Goal: Task Accomplishment & Management: Manage account settings

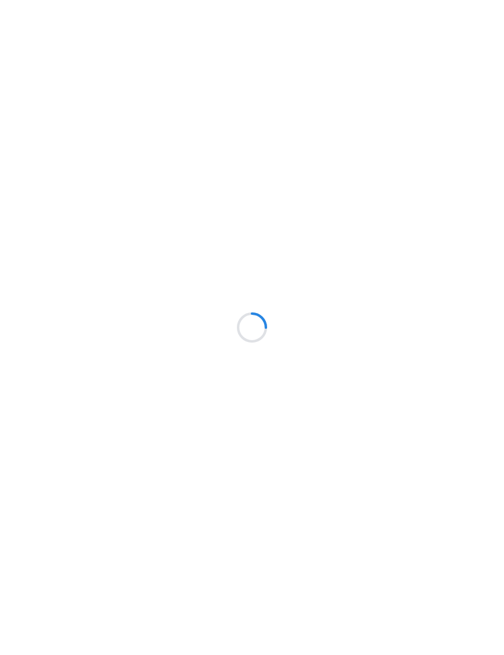
scroll to position [1, 0]
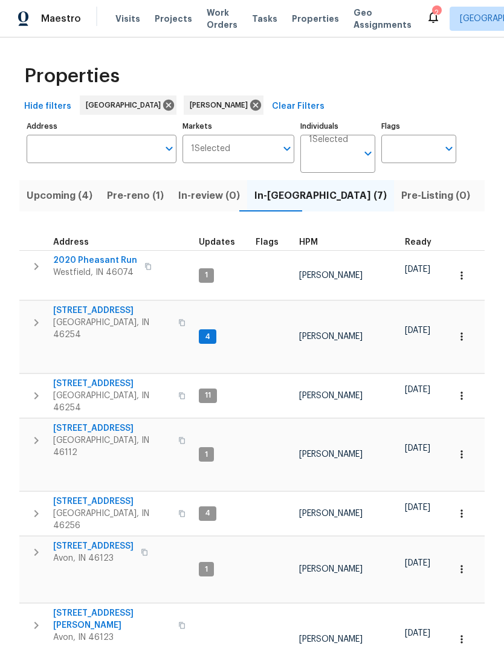
click at [34, 271] on icon "button" at bounding box center [36, 267] width 15 height 15
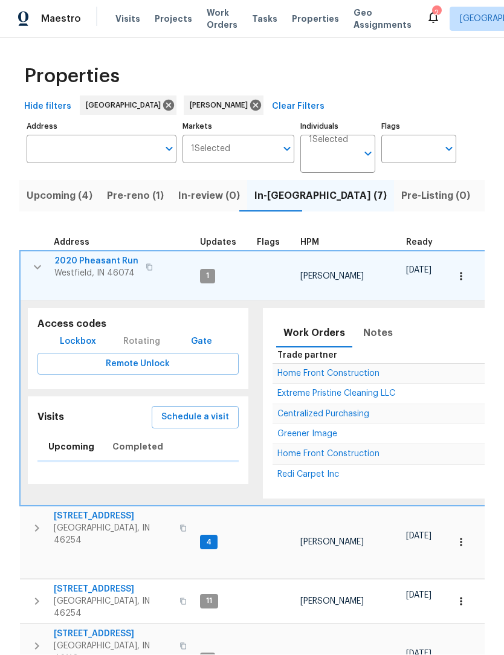
scroll to position [1, 0]
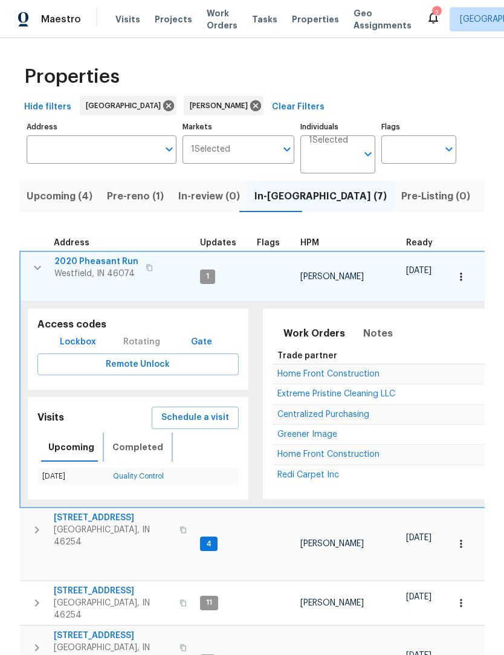
click at [123, 433] on button "Completed" at bounding box center [137, 447] width 65 height 29
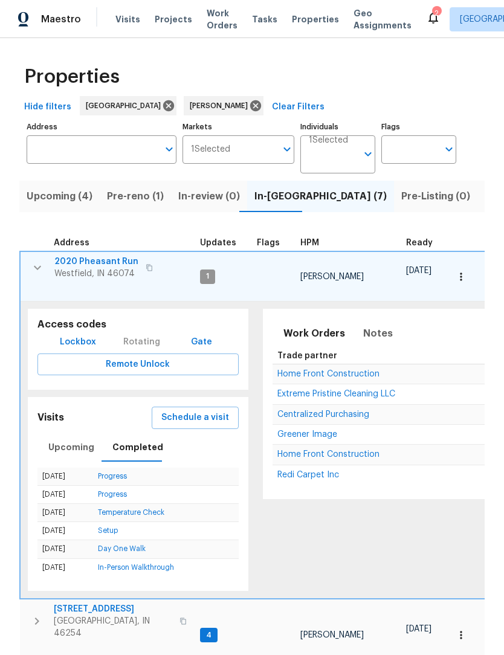
click at [110, 473] on link "Progress" at bounding box center [112, 476] width 29 height 7
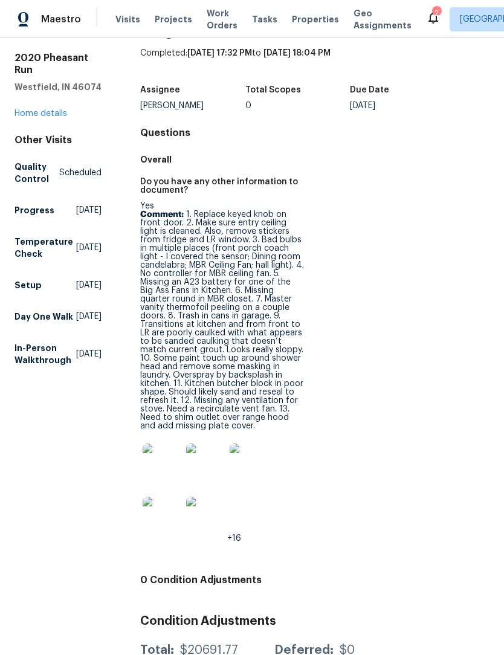
scroll to position [36, 0]
click at [164, 475] on img at bounding box center [162, 463] width 39 height 39
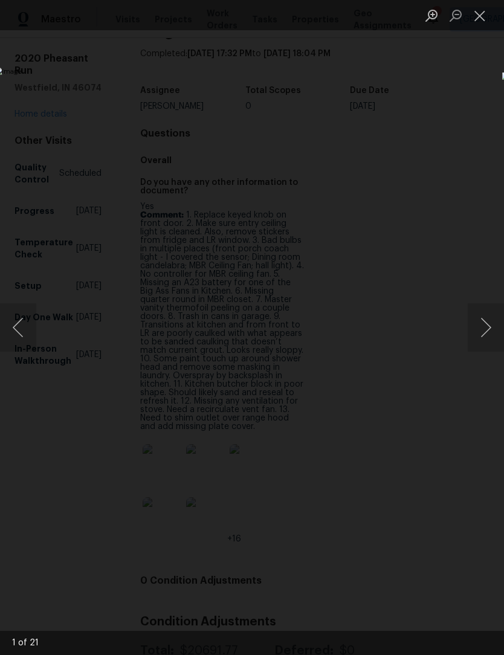
click at [491, 322] on button "Next image" at bounding box center [486, 328] width 36 height 48
click at [480, 336] on button "Next image" at bounding box center [486, 328] width 36 height 48
click at [485, 326] on button "Next image" at bounding box center [486, 328] width 36 height 48
click at [482, 330] on button "Next image" at bounding box center [486, 328] width 36 height 48
click at [481, 330] on button "Next image" at bounding box center [486, 328] width 36 height 48
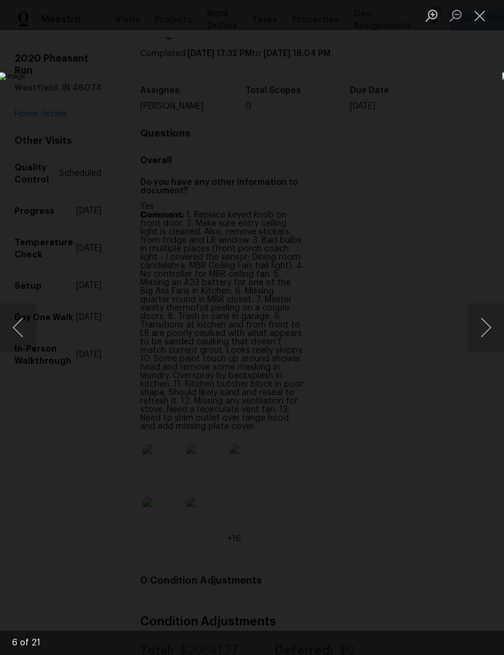
click at [484, 326] on button "Next image" at bounding box center [486, 328] width 36 height 48
click at [482, 334] on button "Next image" at bounding box center [486, 328] width 36 height 48
click at [485, 328] on button "Next image" at bounding box center [486, 328] width 36 height 48
click at [486, 331] on button "Next image" at bounding box center [486, 328] width 36 height 48
click at [478, 332] on button "Next image" at bounding box center [486, 328] width 36 height 48
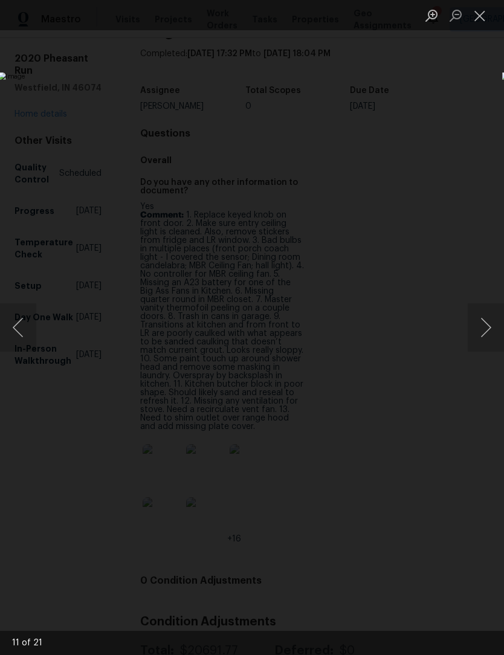
click at [18, 333] on button "Previous image" at bounding box center [18, 328] width 36 height 48
click at [478, 337] on button "Next image" at bounding box center [486, 328] width 36 height 48
click at [481, 331] on button "Next image" at bounding box center [486, 328] width 36 height 48
click at [21, 339] on button "Previous image" at bounding box center [18, 328] width 36 height 48
click at [484, 333] on button "Next image" at bounding box center [486, 328] width 36 height 48
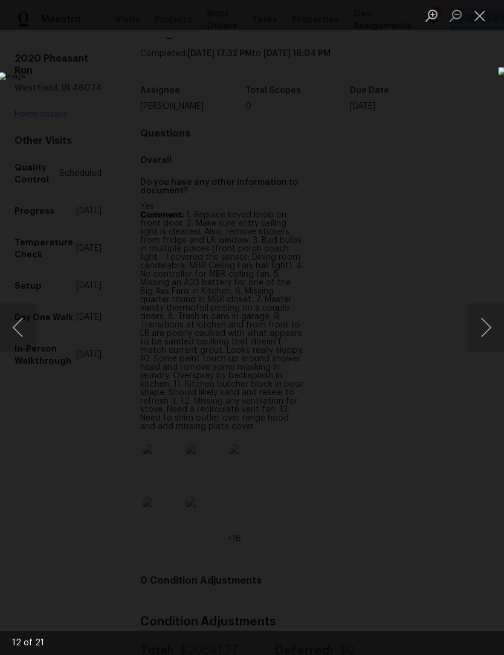
click at [484, 333] on button "Next image" at bounding box center [486, 328] width 36 height 48
click at [486, 337] on button "Next image" at bounding box center [486, 328] width 36 height 48
click at [481, 336] on button "Next image" at bounding box center [486, 328] width 36 height 48
click at [487, 336] on button "Next image" at bounding box center [486, 328] width 36 height 48
click at [482, 339] on button "Next image" at bounding box center [486, 328] width 36 height 48
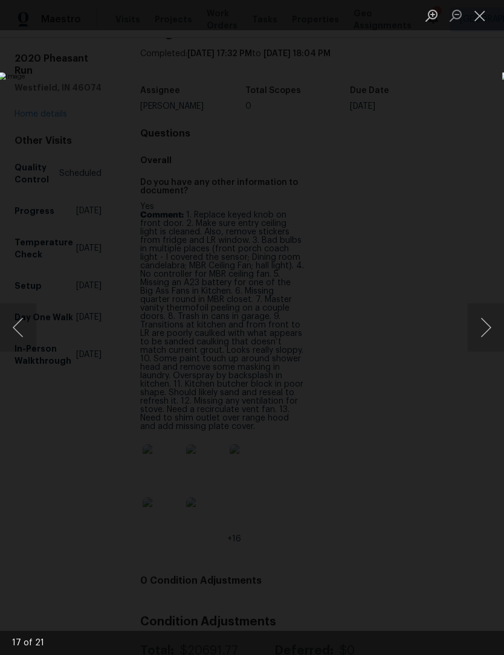
click at [481, 334] on button "Next image" at bounding box center [486, 328] width 36 height 48
click at [485, 335] on button "Next image" at bounding box center [486, 328] width 36 height 48
click at [482, 339] on button "Next image" at bounding box center [486, 328] width 36 height 48
click at [484, 336] on button "Next image" at bounding box center [486, 328] width 36 height 48
click at [482, 17] on button "Close lightbox" at bounding box center [480, 15] width 24 height 21
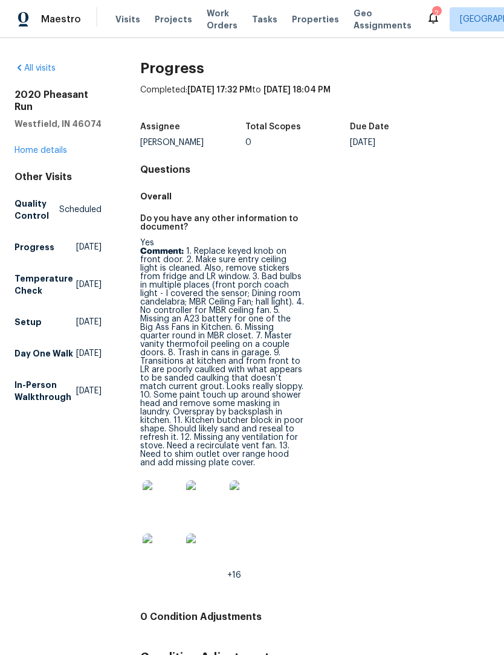
scroll to position [0, 0]
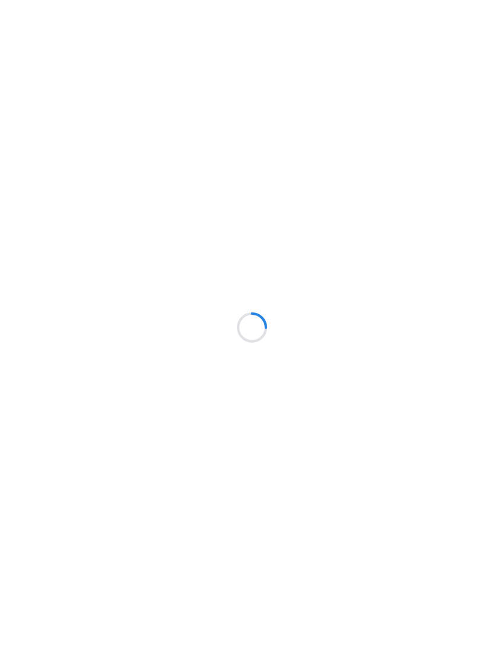
scroll to position [1, 0]
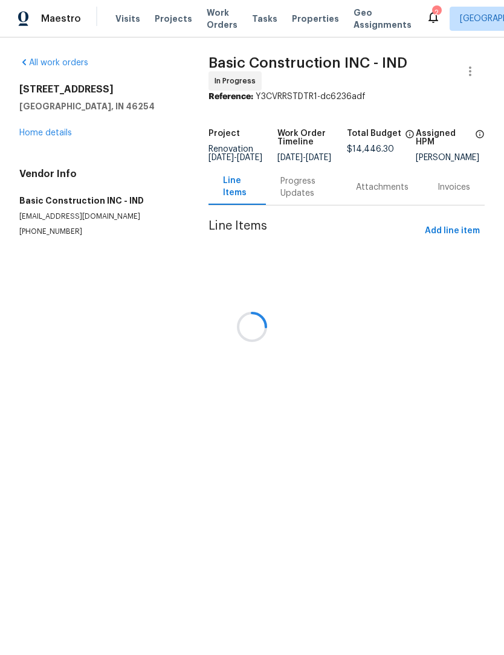
click at [219, 25] on div at bounding box center [252, 327] width 504 height 655
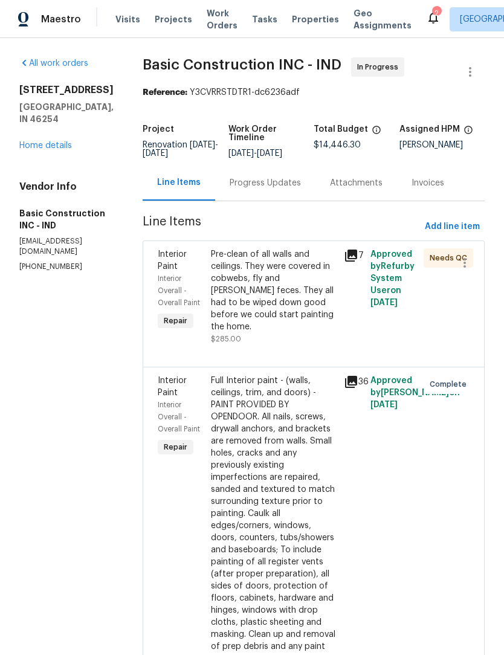
scroll to position [0, 0]
click at [252, 265] on div "Pre-clean of all walls and ceilings. They were covered in cobwebs, fly and [PER…" at bounding box center [274, 290] width 126 height 85
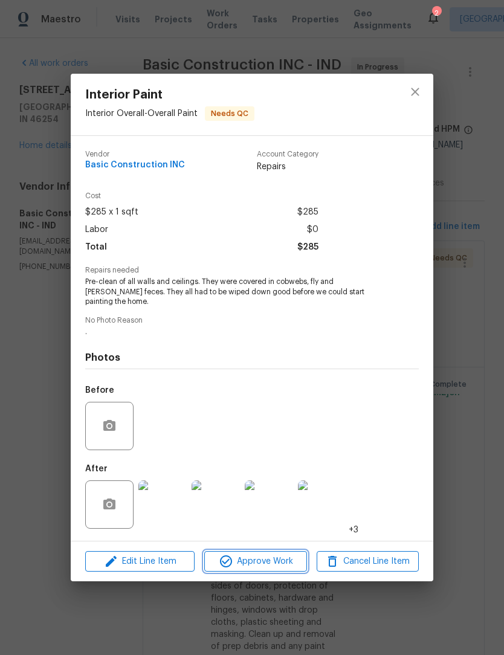
click at [268, 560] on span "Approve Work" at bounding box center [255, 561] width 95 height 15
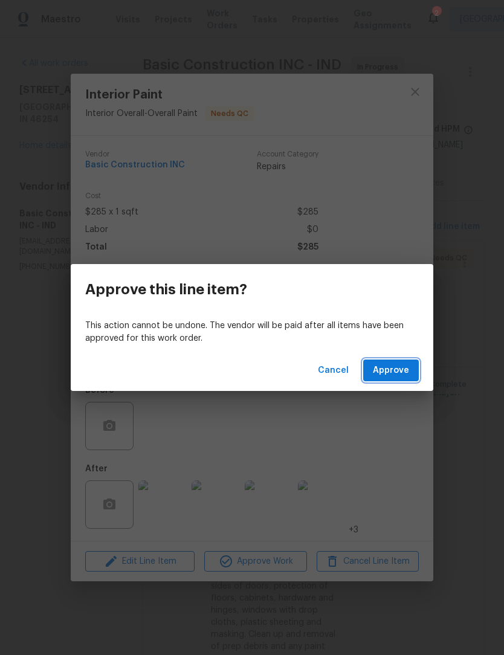
click at [403, 368] on span "Approve" at bounding box center [391, 370] width 36 height 15
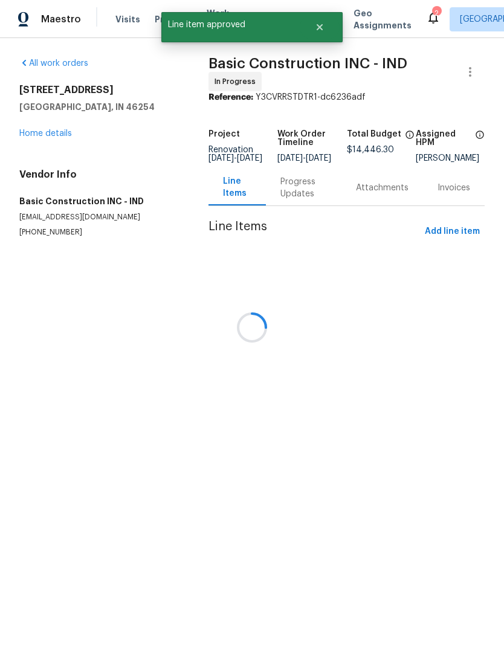
scroll to position [0, 0]
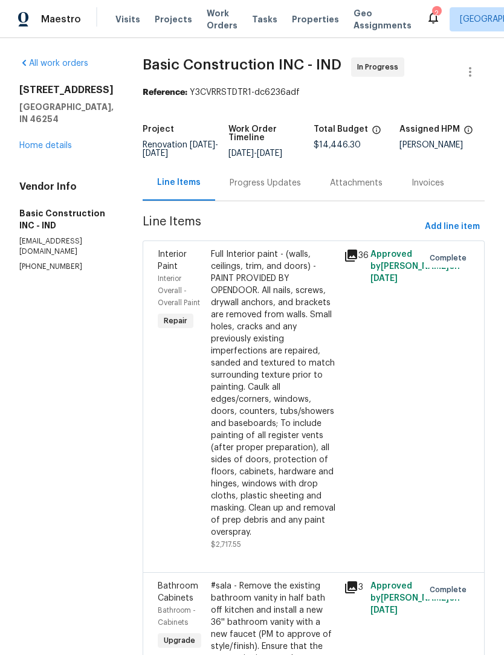
click at [429, 22] on icon at bounding box center [434, 18] width 10 height 12
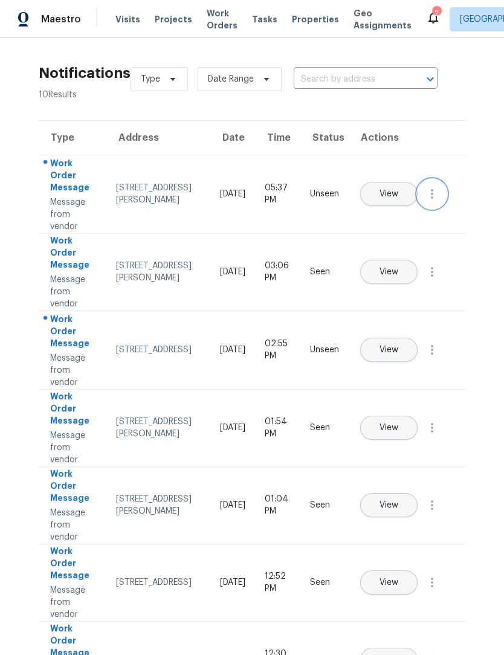
click at [427, 201] on icon "button" at bounding box center [432, 194] width 15 height 15
click at [391, 213] on div "Mark Seen" at bounding box center [363, 209] width 94 height 12
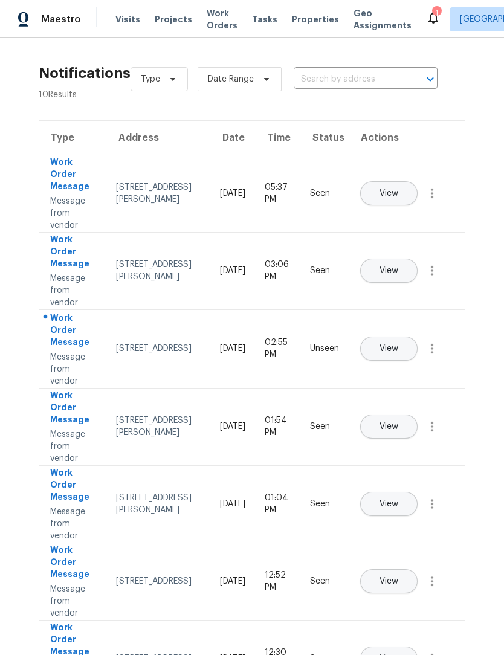
click at [398, 345] on span "View" at bounding box center [389, 349] width 19 height 9
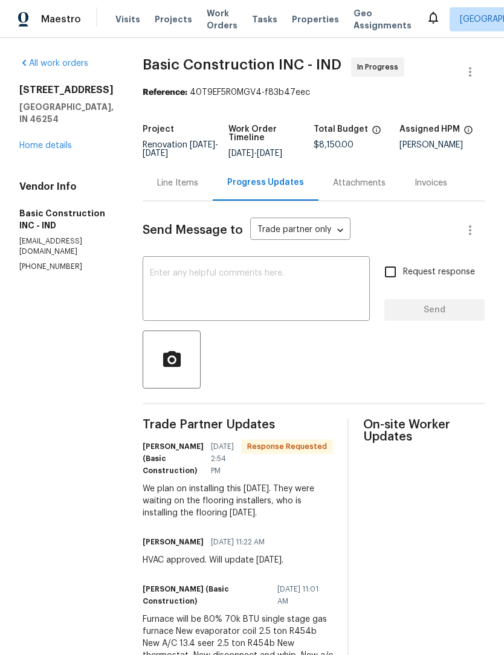
click at [157, 189] on div "Line Items" at bounding box center [177, 183] width 41 height 12
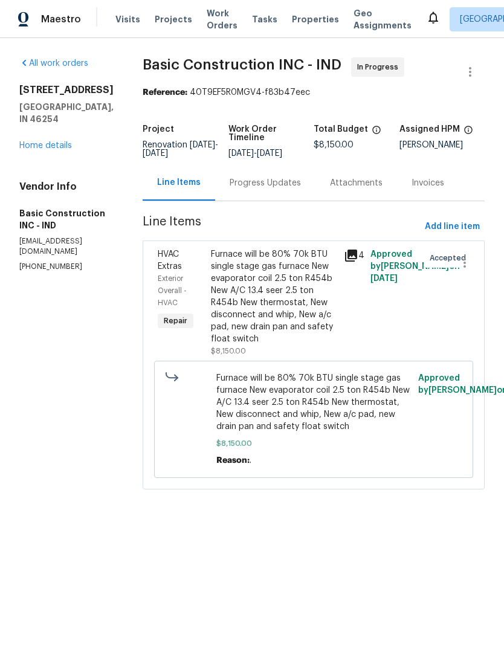
click at [217, 21] on span "Work Orders" at bounding box center [222, 19] width 31 height 24
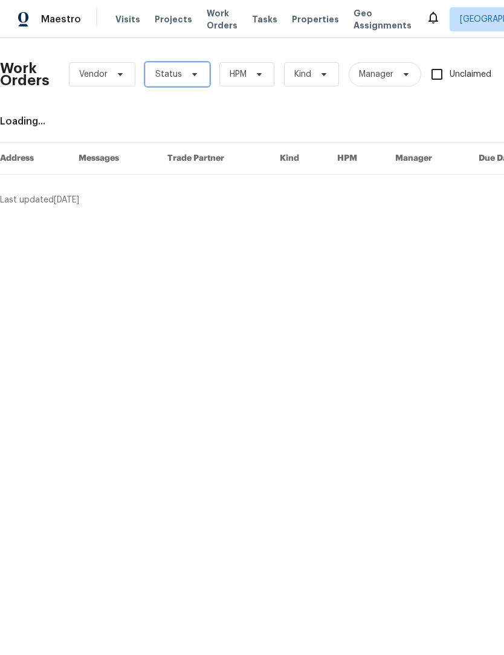
click at [178, 75] on span "Status" at bounding box center [168, 74] width 27 height 12
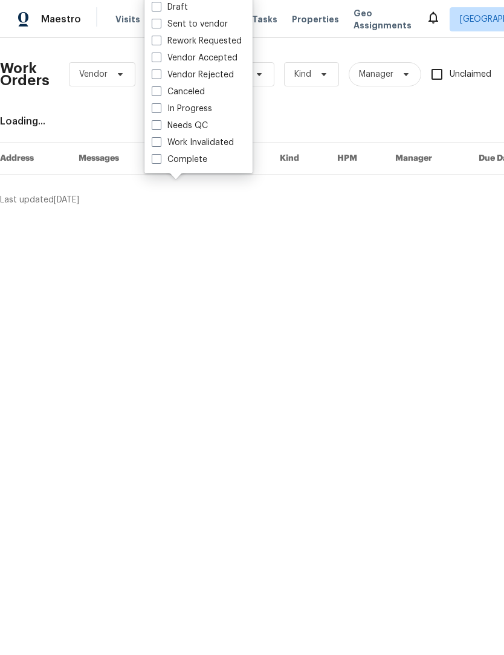
click at [201, 126] on label "Needs QC" at bounding box center [180, 126] width 56 height 12
click at [160, 126] on input "Needs QC" at bounding box center [156, 124] width 8 height 8
checkbox input "true"
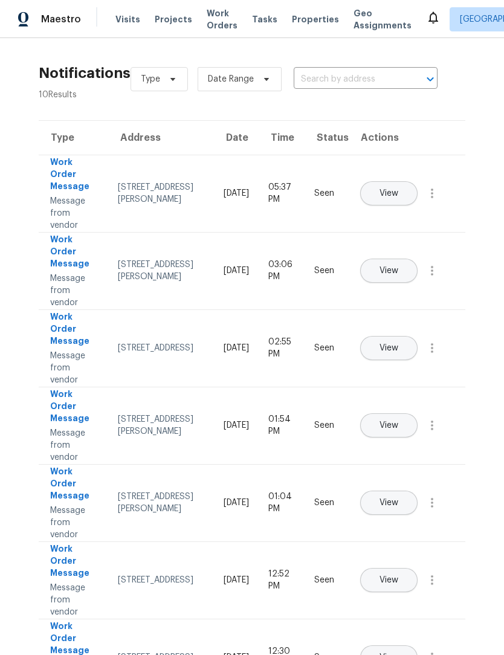
click at [214, 25] on span "Work Orders" at bounding box center [222, 19] width 31 height 24
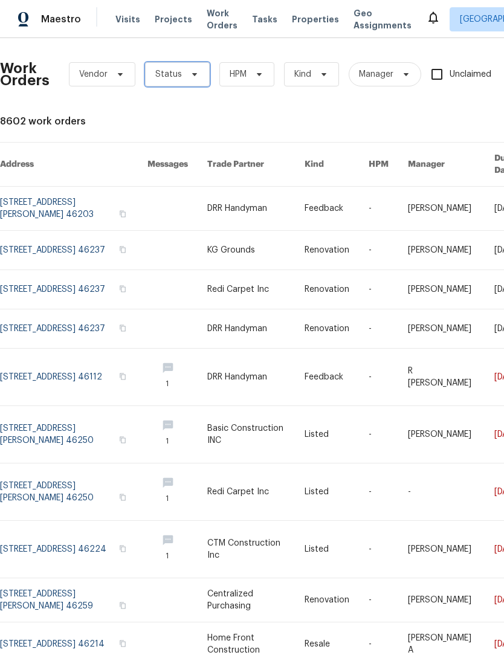
click at [181, 79] on span "Status" at bounding box center [177, 74] width 65 height 24
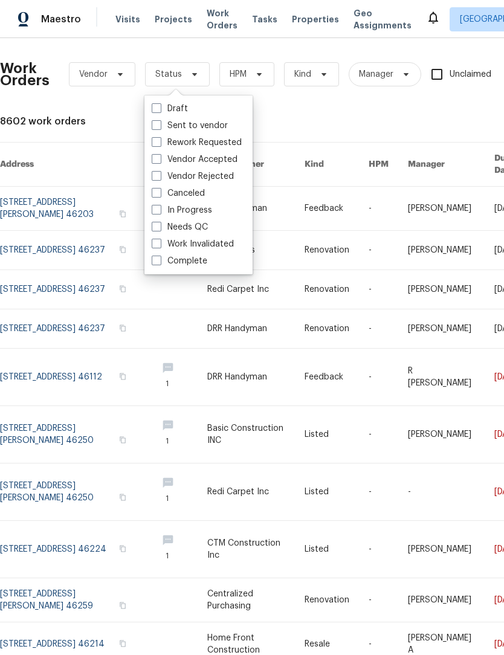
click at [190, 228] on label "Needs QC" at bounding box center [180, 227] width 56 height 12
click at [160, 228] on input "Needs QC" at bounding box center [156, 225] width 8 height 8
checkbox input "true"
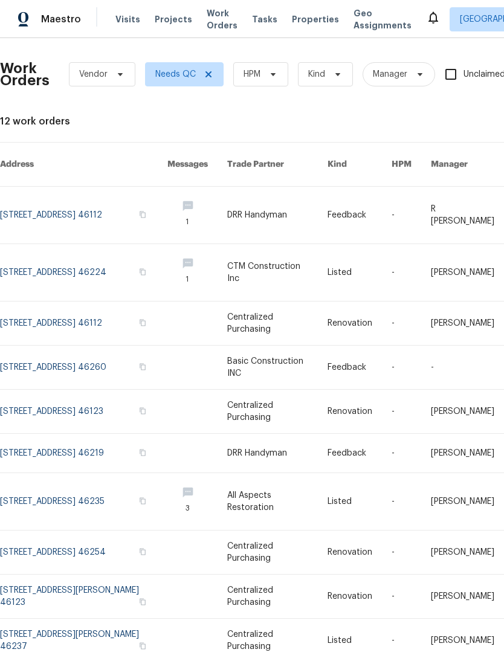
click at [295, 194] on link at bounding box center [277, 215] width 100 height 57
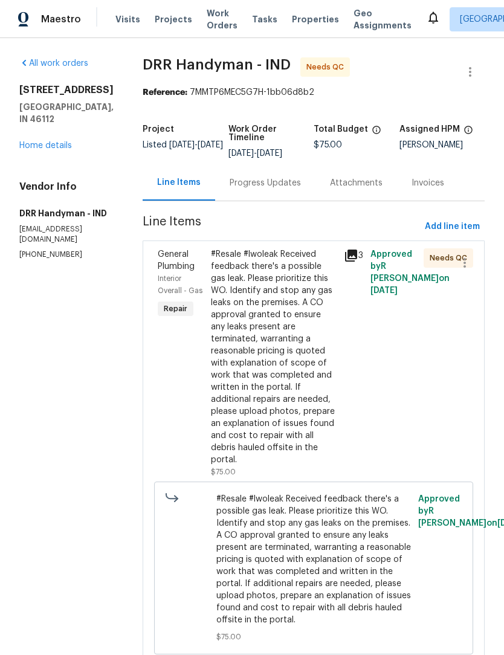
click at [255, 187] on div "Progress Updates" at bounding box center [265, 183] width 71 height 12
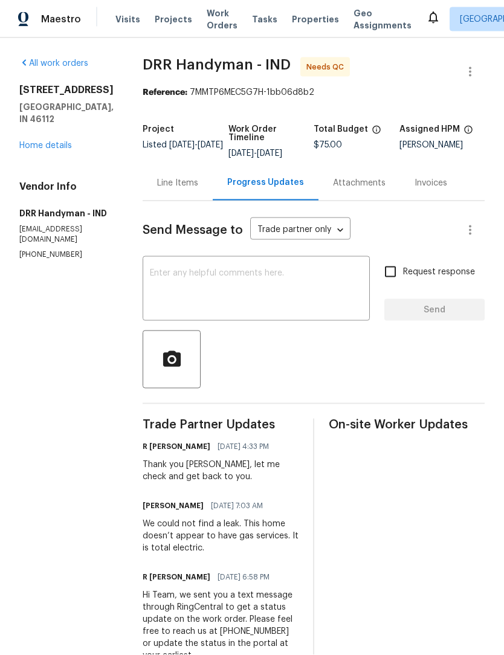
click at [159, 189] on div "Line Items" at bounding box center [177, 183] width 41 height 12
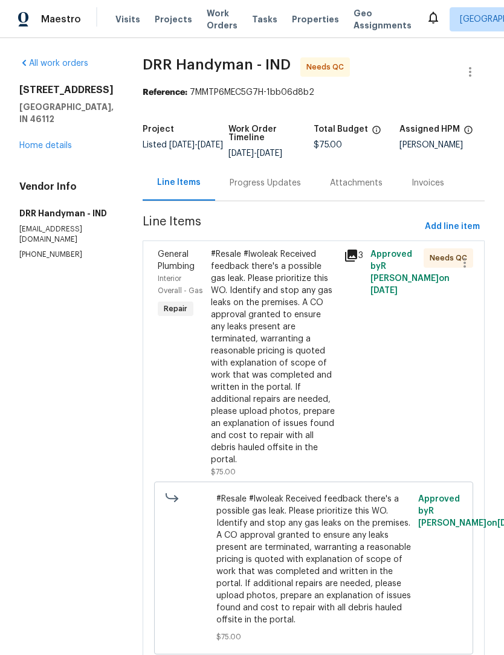
click at [213, 25] on span "Work Orders" at bounding box center [222, 19] width 31 height 24
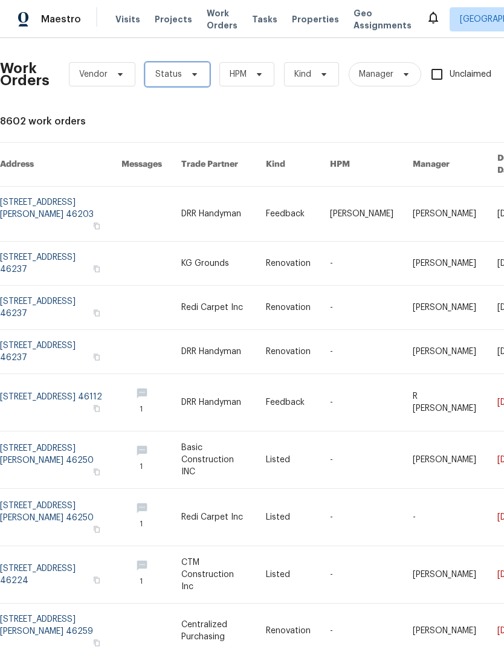
click at [172, 82] on span "Status" at bounding box center [177, 74] width 65 height 24
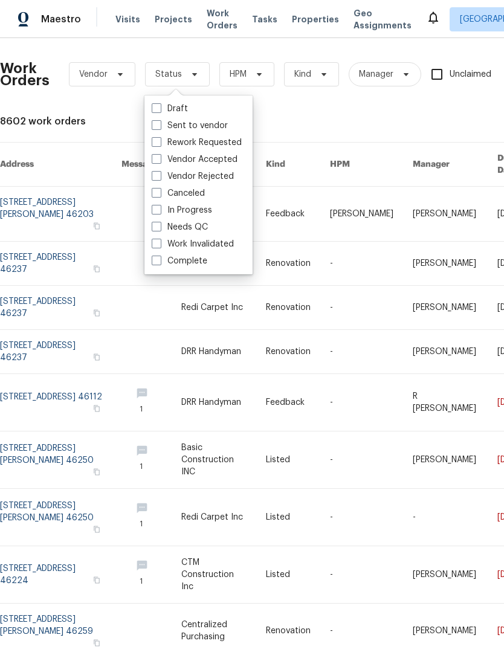
click at [193, 230] on label "Needs QC" at bounding box center [180, 227] width 56 height 12
click at [160, 229] on input "Needs QC" at bounding box center [156, 225] width 8 height 8
checkbox input "true"
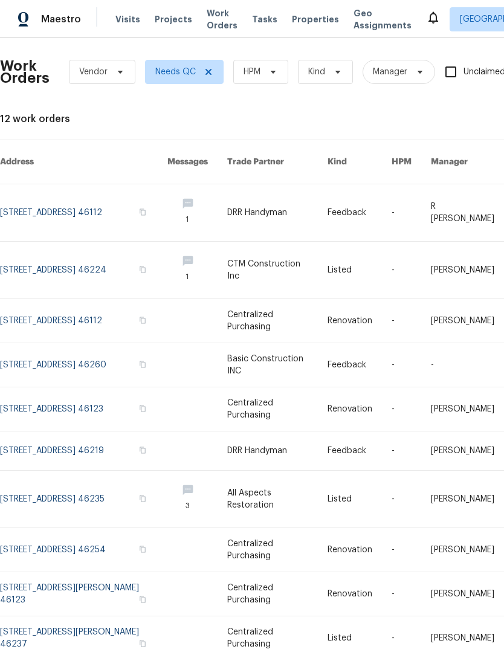
scroll to position [2, 0]
click at [73, 492] on link at bounding box center [83, 500] width 167 height 57
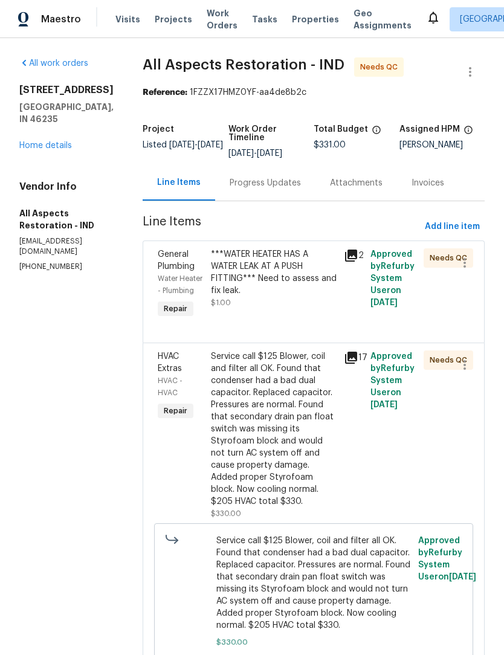
click at [262, 190] on div "Progress Updates" at bounding box center [265, 183] width 100 height 36
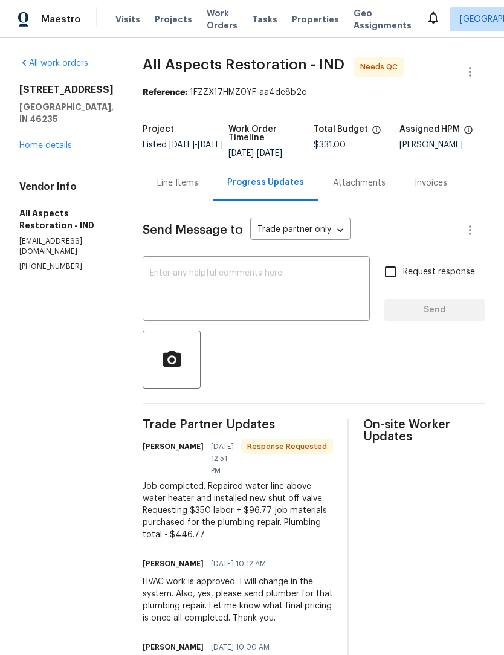
click at [170, 182] on div "Line Items" at bounding box center [177, 183] width 41 height 12
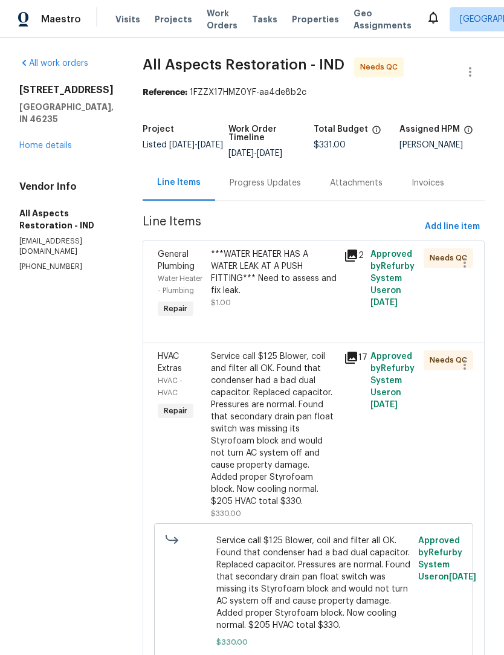
click at [284, 274] on div "***WATER HEATER HAS A WATER LEAK AT A PUSH FITTING*** Need to assess and fix le…" at bounding box center [274, 272] width 126 height 48
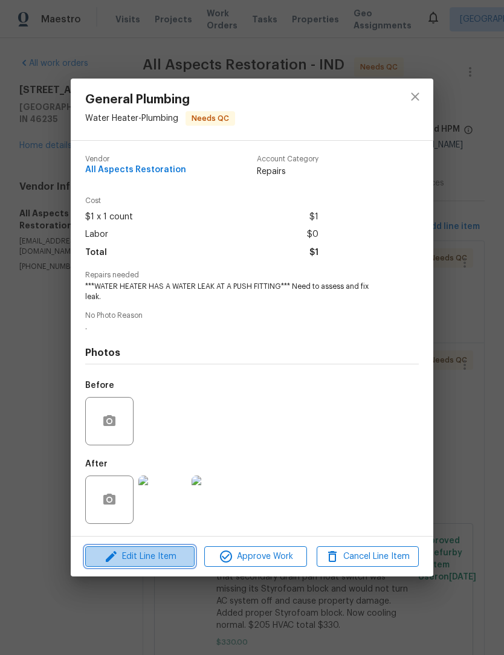
click at [154, 551] on span "Edit Line Item" at bounding box center [140, 557] width 102 height 15
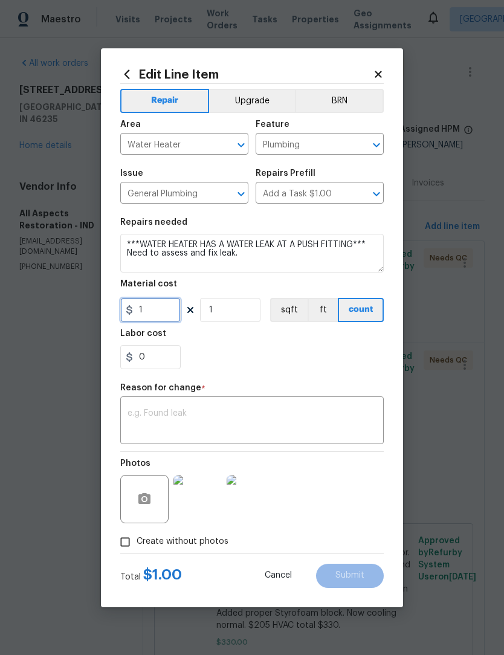
click at [158, 307] on input "1" at bounding box center [150, 310] width 60 height 24
type input "446.77"
click at [249, 347] on div "0" at bounding box center [252, 357] width 264 height 24
click at [226, 420] on textarea at bounding box center [252, 421] width 249 height 25
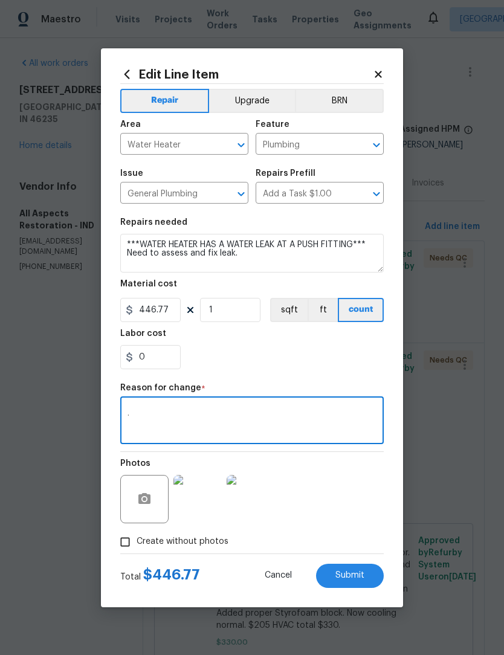
type textarea "."
click at [286, 357] on div "0" at bounding box center [252, 357] width 264 height 24
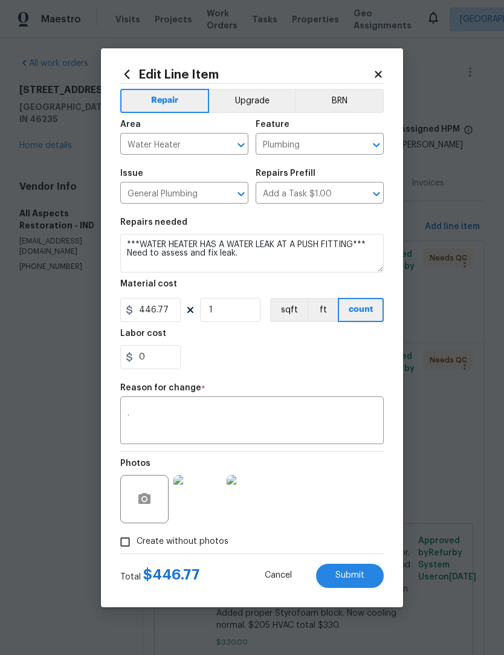
click at [355, 577] on span "Submit" at bounding box center [350, 575] width 29 height 9
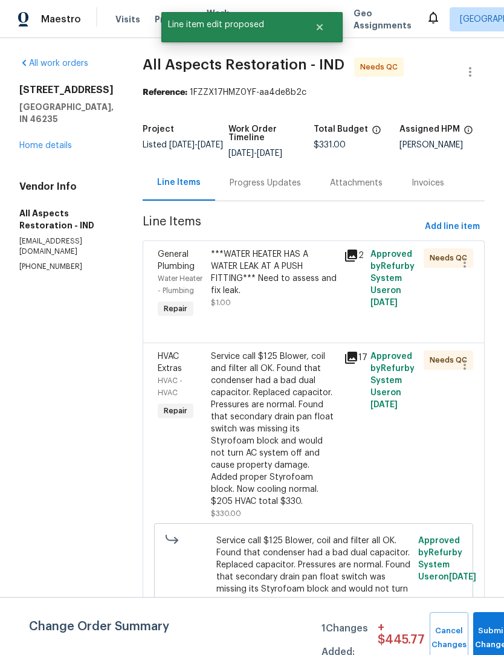
click at [263, 190] on div "Progress Updates" at bounding box center [265, 183] width 100 height 36
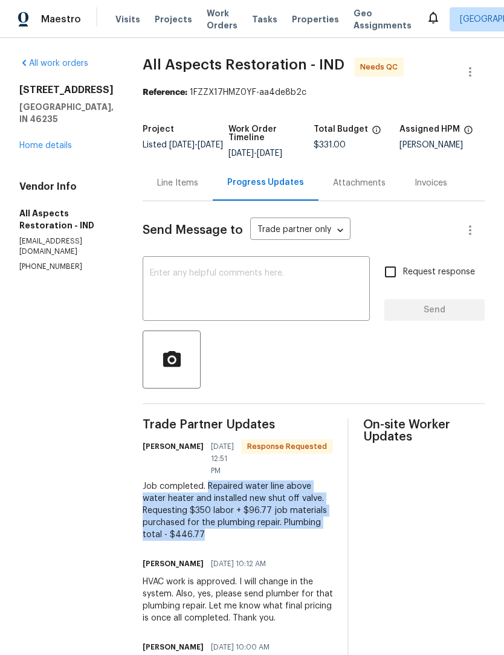
copy div "Repaired water line above water heater and installed new shut off valve. Reques…"
click at [180, 184] on div "Line Items" at bounding box center [177, 183] width 41 height 12
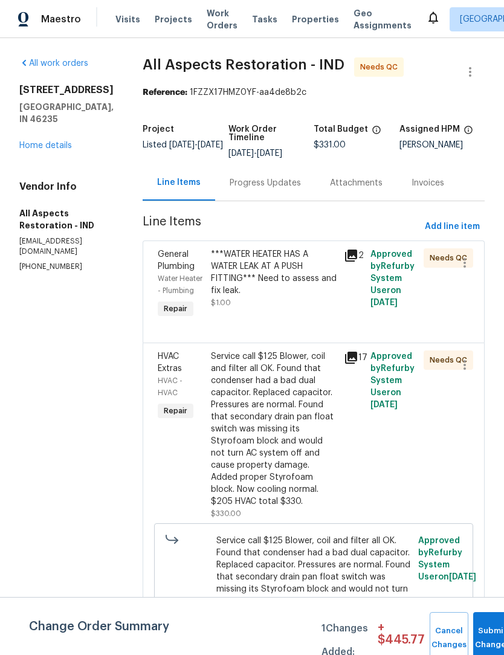
click at [279, 279] on div "***WATER HEATER HAS A WATER LEAK AT A PUSH FITTING*** Need to assess and fix le…" at bounding box center [274, 272] width 126 height 48
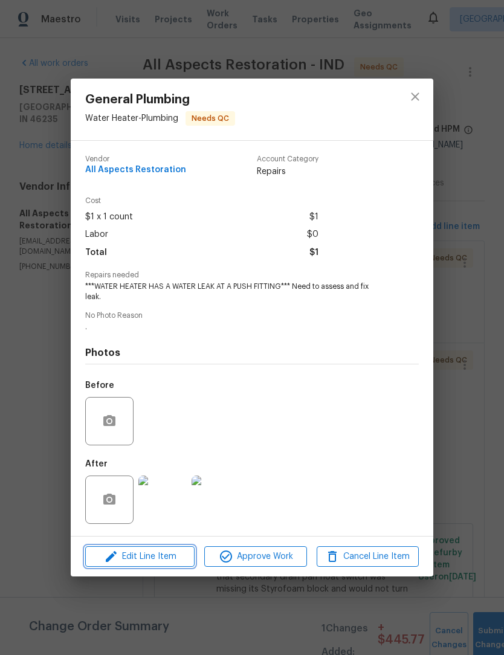
click at [157, 557] on span "Edit Line Item" at bounding box center [140, 557] width 102 height 15
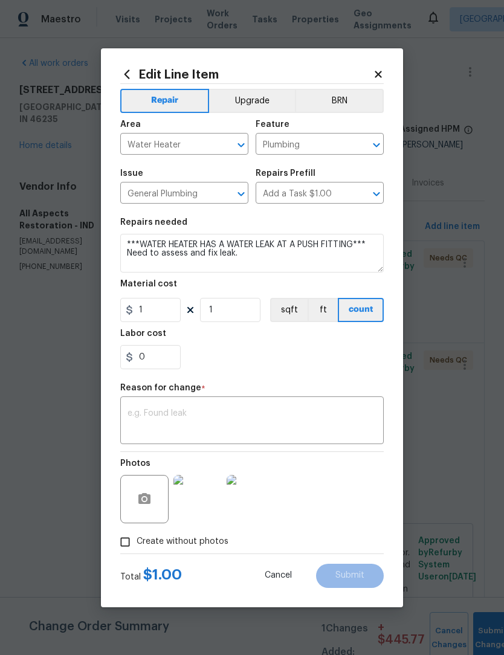
click at [203, 415] on textarea at bounding box center [252, 421] width 249 height 25
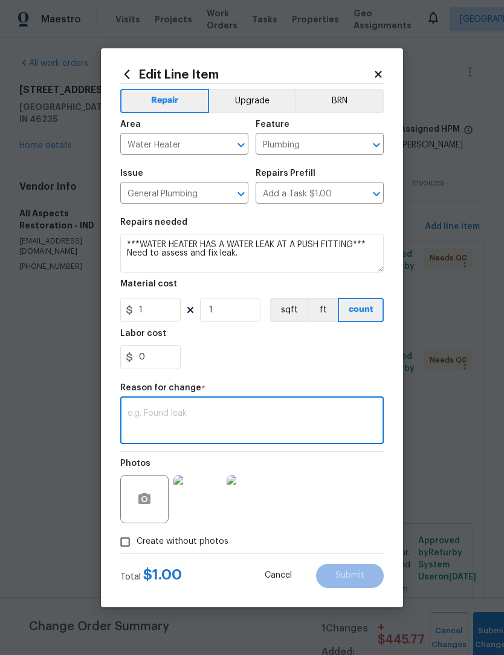
click at [174, 417] on textarea at bounding box center [252, 421] width 249 height 25
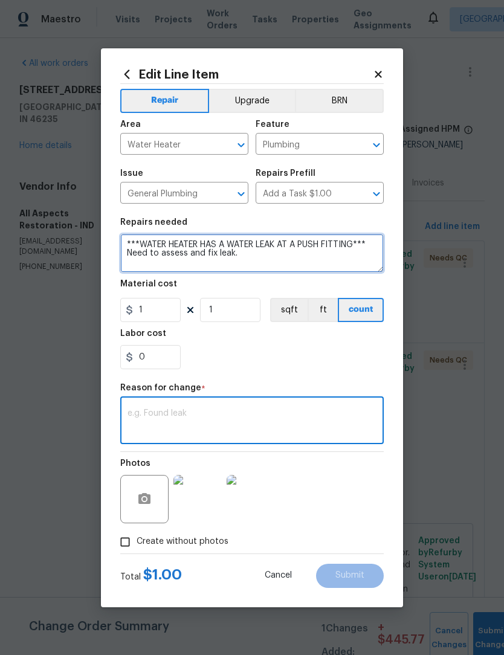
click at [275, 258] on textarea "***WATER HEATER HAS A WATER LEAK AT A PUSH FITTING*** Need to assess and fix le…" at bounding box center [252, 253] width 264 height 39
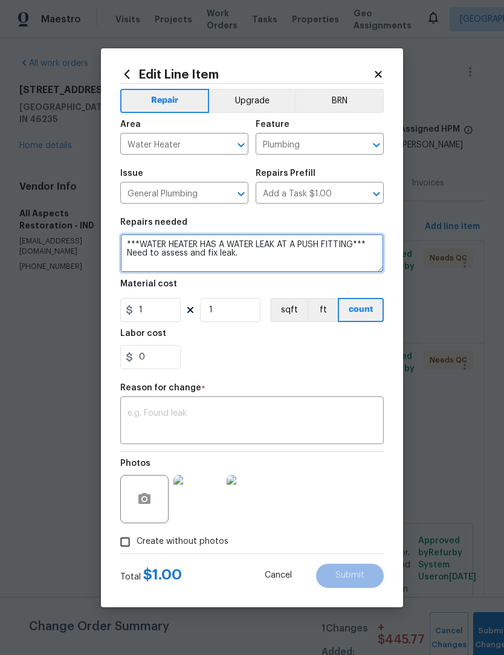
click at [269, 253] on textarea "***WATER HEATER HAS A WATER LEAK AT A PUSH FITTING*** Need to assess and fix le…" at bounding box center [252, 253] width 264 height 39
paste textarea "Repaired water line above water heater and installed new shut off valve. Reques…"
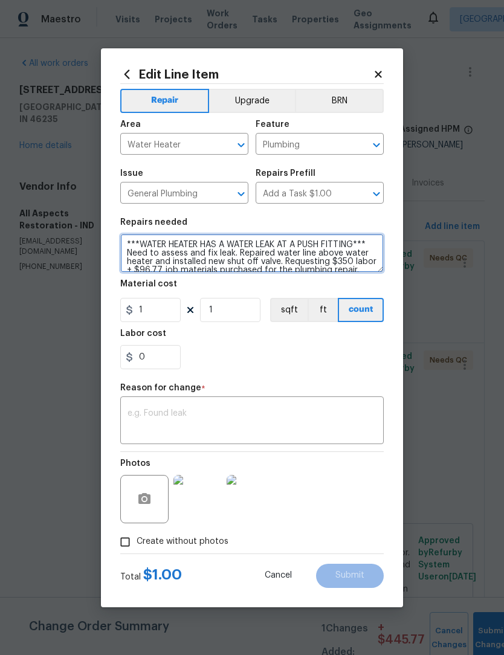
scroll to position [17, 0]
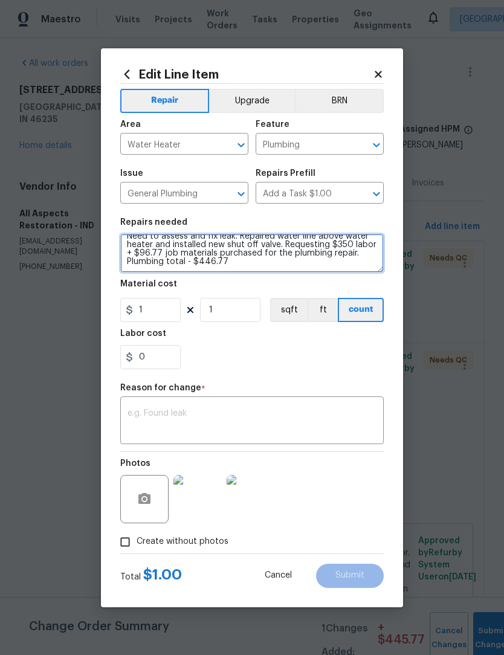
type textarea "***WATER HEATER HAS A WATER LEAK AT A PUSH FITTING*** Need to assess and fix le…"
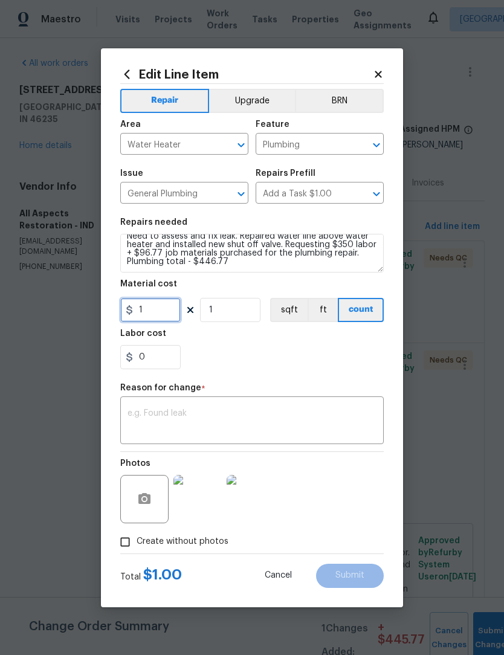
click at [161, 314] on input "1" at bounding box center [150, 310] width 60 height 24
type input "446.77"
click at [269, 366] on div "0" at bounding box center [252, 357] width 264 height 24
click at [237, 410] on textarea at bounding box center [252, 421] width 249 height 25
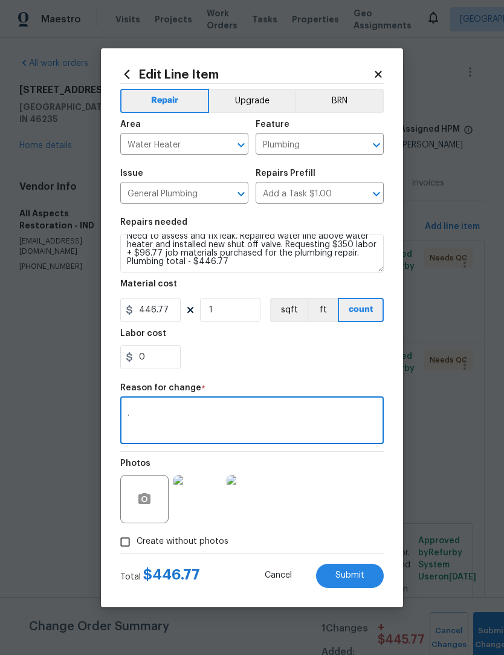
type textarea "."
click at [282, 380] on div "Repair Upgrade BRN Area Water Heater ​ Feature Plumbing ​ Issue General Plumbin…" at bounding box center [252, 319] width 264 height 470
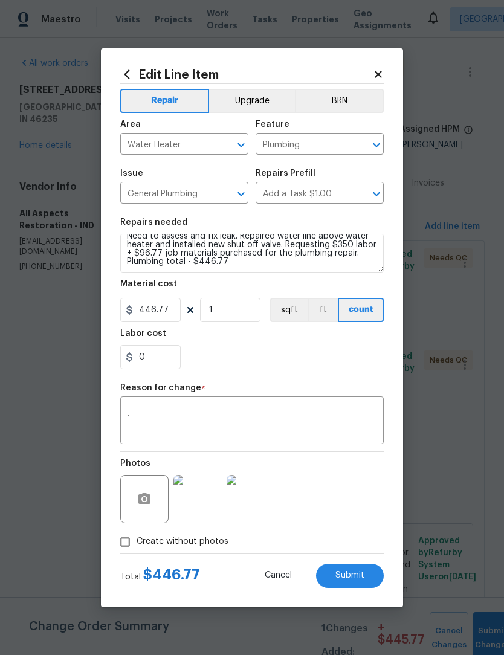
click at [349, 577] on span "Submit" at bounding box center [350, 575] width 29 height 9
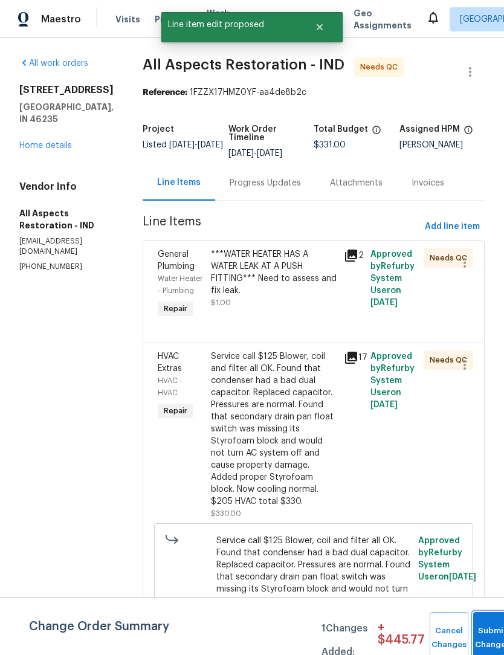
click at [488, 629] on button "Submit Changes" at bounding box center [492, 638] width 39 height 52
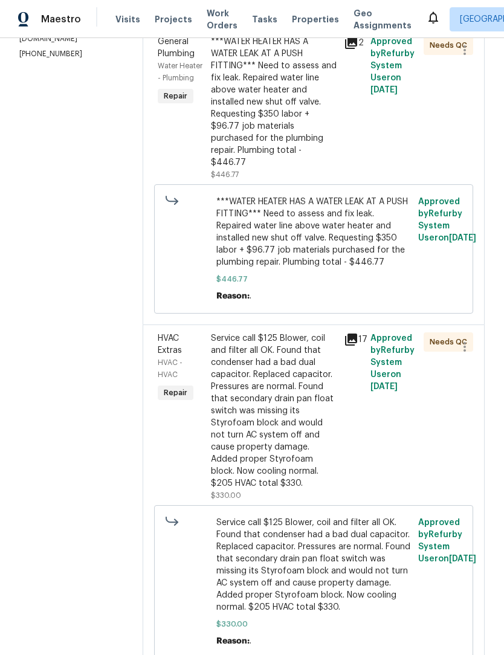
scroll to position [212, 0]
click at [274, 415] on div "Service call $125 Blower, coil and filter all OK. Found that condenser had a ba…" at bounding box center [274, 411] width 126 height 157
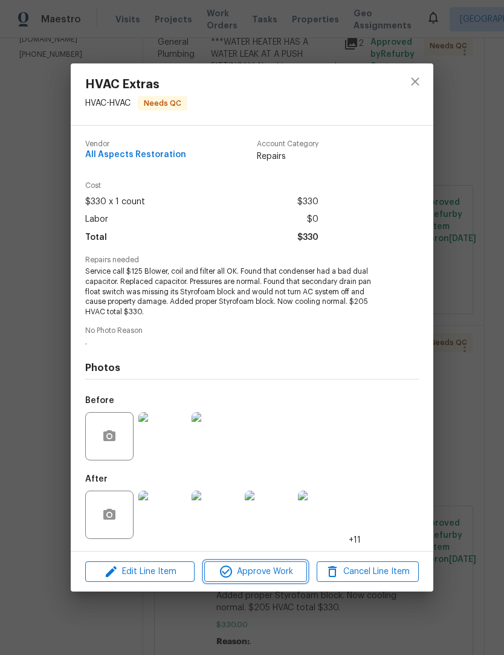
click at [262, 573] on span "Approve Work" at bounding box center [255, 572] width 95 height 15
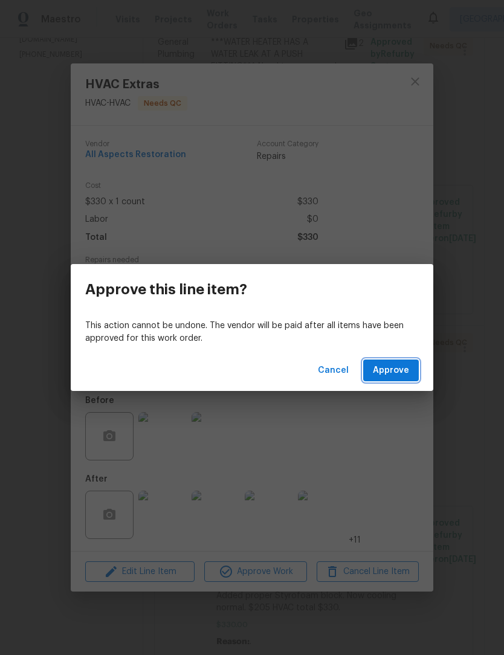
click at [406, 375] on span "Approve" at bounding box center [391, 370] width 36 height 15
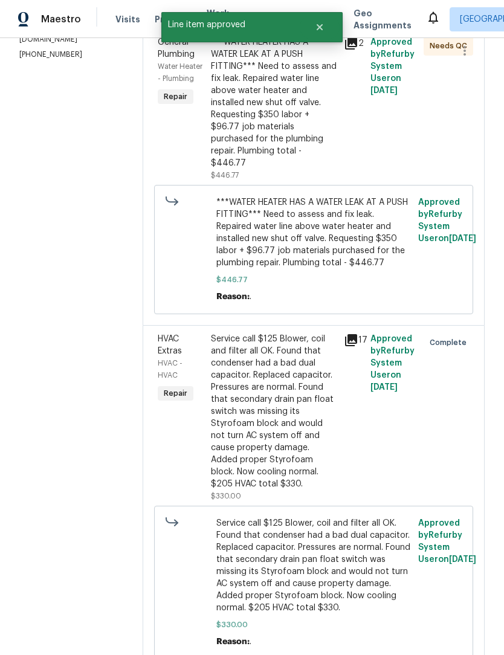
click at [289, 109] on div "***WATER HEATER HAS A WATER LEAK AT A PUSH FITTING*** Need to assess and fix le…" at bounding box center [274, 102] width 126 height 133
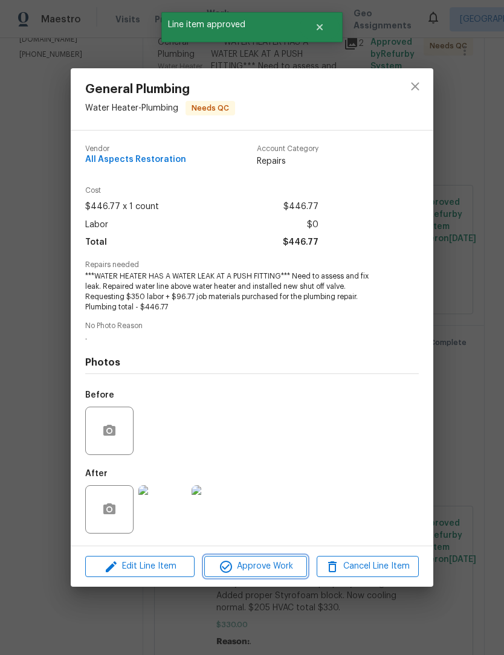
click at [271, 570] on span "Approve Work" at bounding box center [255, 566] width 95 height 15
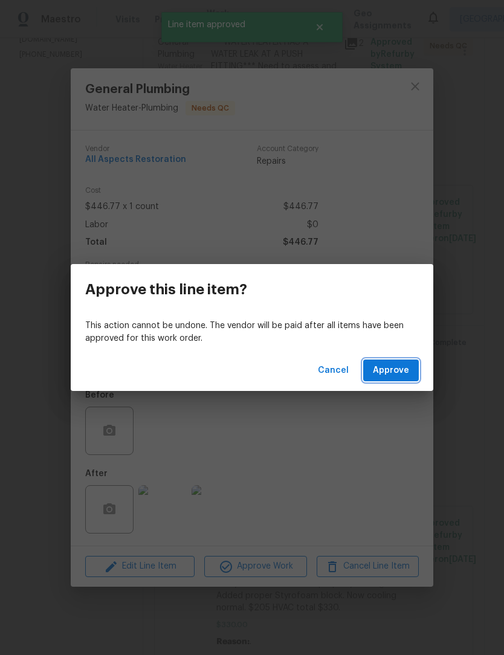
click at [403, 360] on button "Approve" at bounding box center [391, 371] width 56 height 22
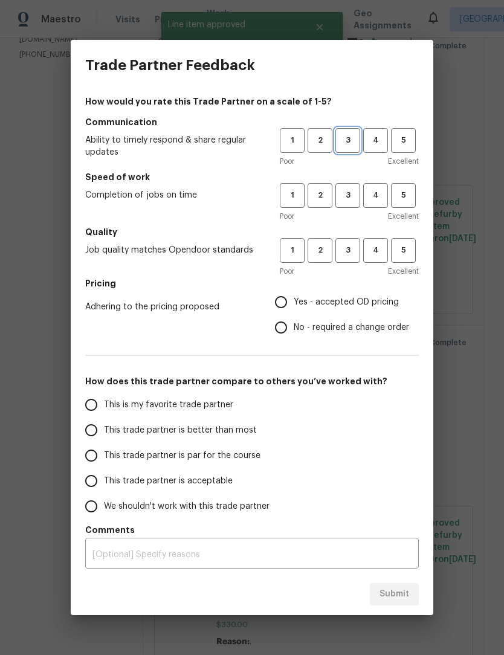
click at [349, 142] on span "3" at bounding box center [348, 141] width 22 height 14
click at [357, 187] on button "3" at bounding box center [348, 195] width 25 height 25
click at [359, 238] on button "3" at bounding box center [348, 250] width 25 height 25
click at [293, 300] on input "Yes - accepted OD pricing" at bounding box center [280, 302] width 25 height 25
radio input "true"
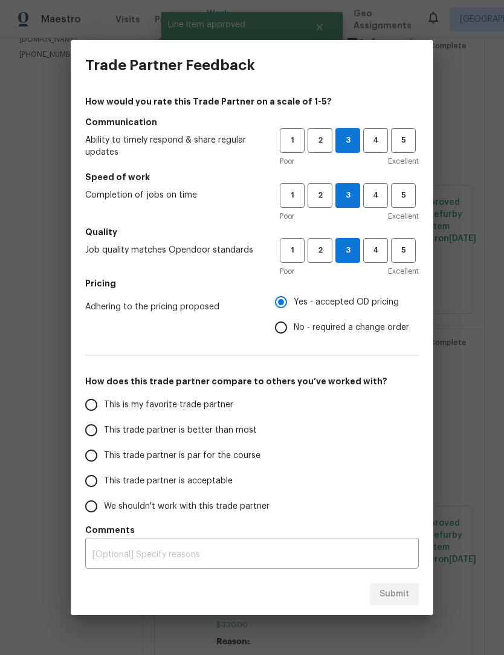
click at [109, 422] on label "This trade partner is better than most" at bounding box center [174, 430] width 191 height 25
click at [104, 422] on input "This trade partner is better than most" at bounding box center [91, 430] width 25 height 25
click at [399, 605] on button "Submit" at bounding box center [394, 594] width 49 height 22
radio input "true"
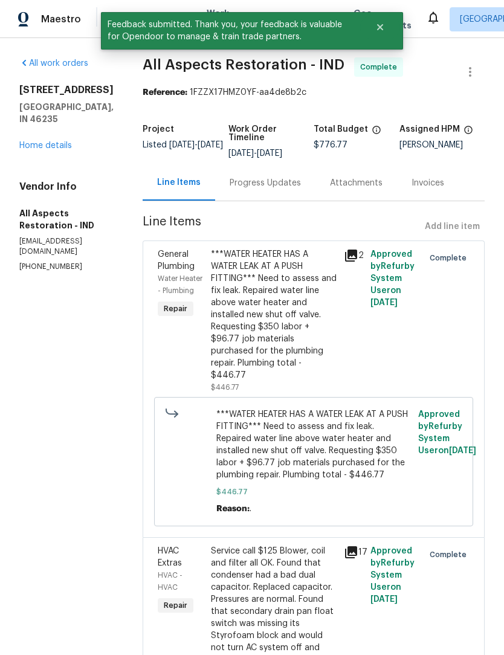
scroll to position [0, 0]
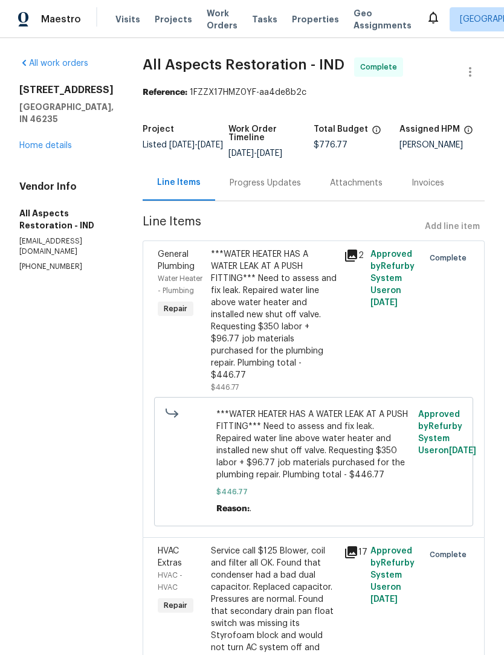
click at [218, 22] on span "Work Orders" at bounding box center [222, 19] width 31 height 24
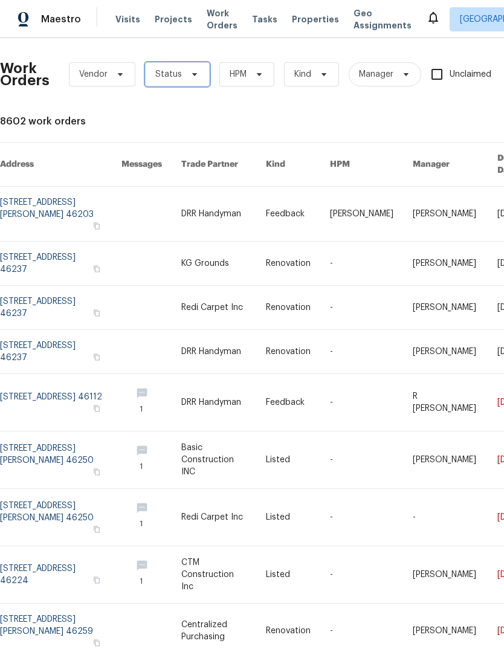
click at [178, 82] on span "Status" at bounding box center [177, 74] width 65 height 24
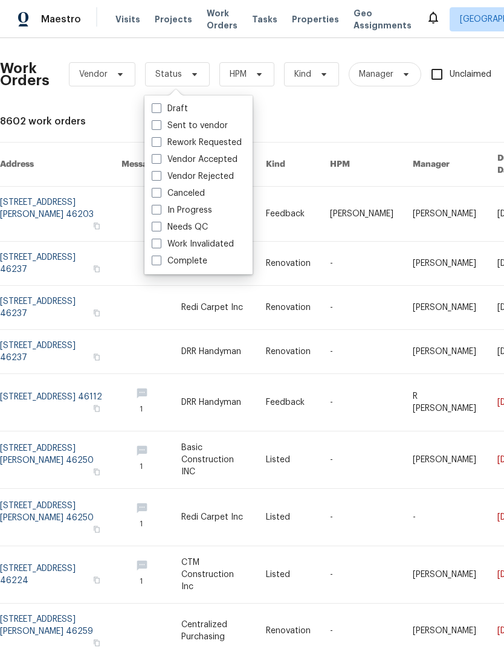
click at [190, 228] on label "Needs QC" at bounding box center [180, 227] width 56 height 12
click at [160, 228] on input "Needs QC" at bounding box center [156, 225] width 8 height 8
checkbox input "true"
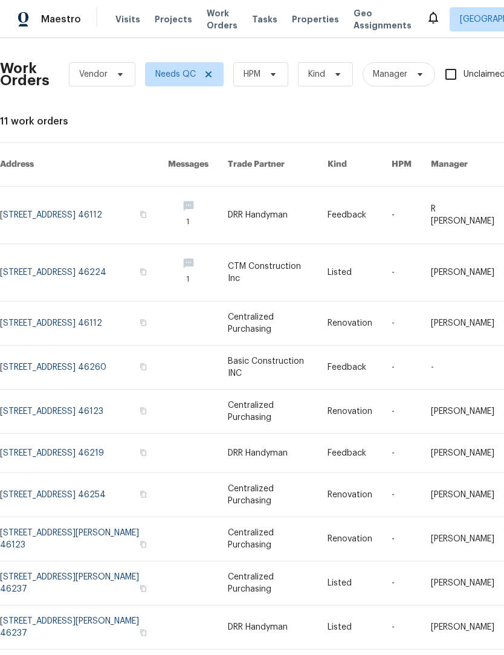
click at [80, 363] on link at bounding box center [84, 368] width 168 height 44
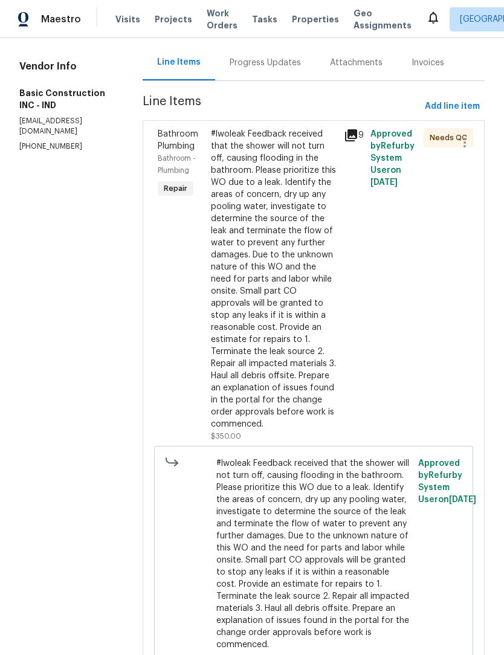
scroll to position [120, 0]
click at [266, 265] on div "#lwoleak Feedback received that the shower will not turn off, causing flooding …" at bounding box center [274, 280] width 126 height 302
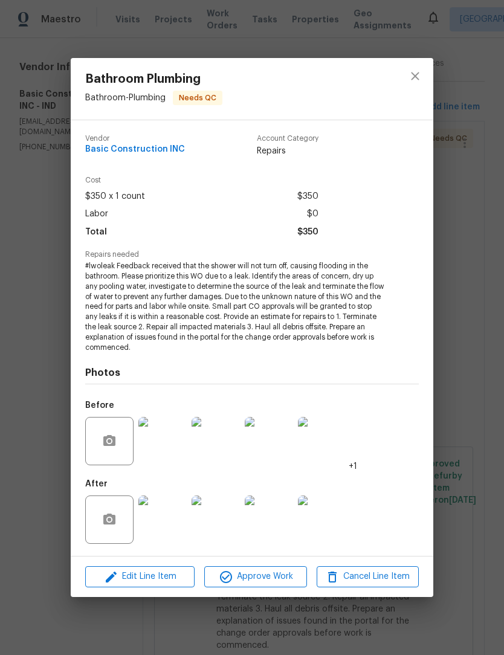
click at [172, 523] on img at bounding box center [162, 520] width 48 height 48
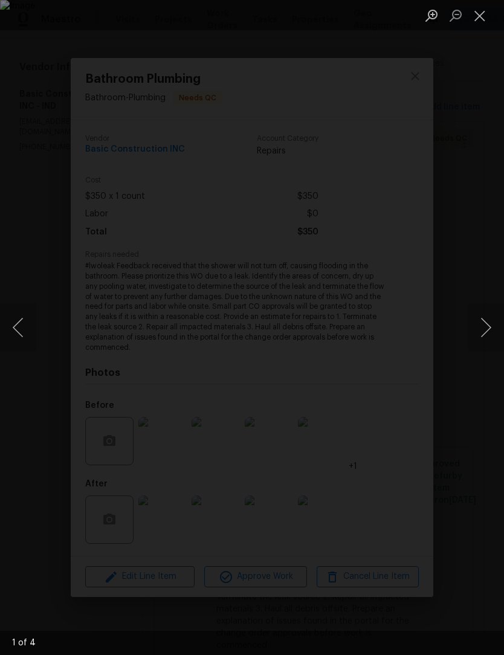
click at [486, 329] on button "Next image" at bounding box center [486, 328] width 36 height 48
click at [484, 331] on button "Next image" at bounding box center [486, 328] width 36 height 48
click at [487, 330] on button "Next image" at bounding box center [486, 328] width 36 height 48
click at [481, 21] on button "Close lightbox" at bounding box center [480, 15] width 24 height 21
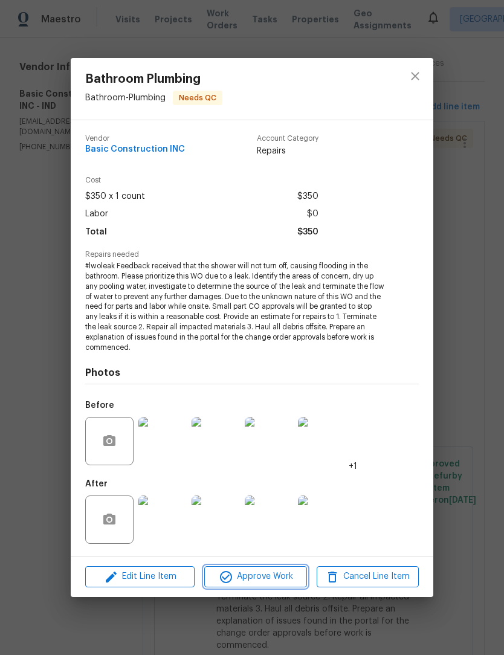
click at [272, 580] on span "Approve Work" at bounding box center [255, 577] width 95 height 15
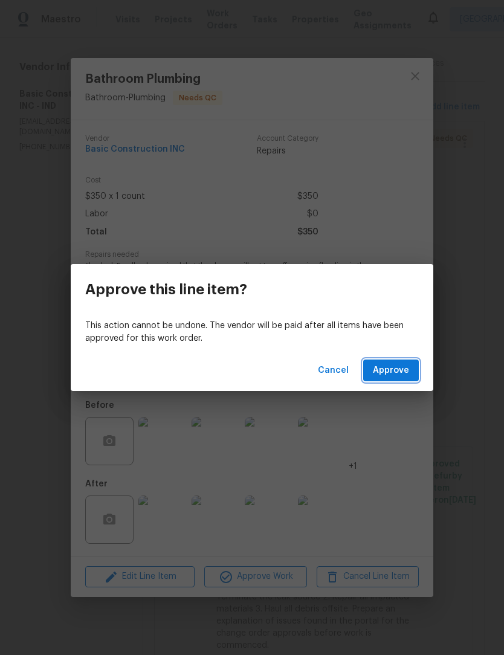
click at [407, 375] on span "Approve" at bounding box center [391, 370] width 36 height 15
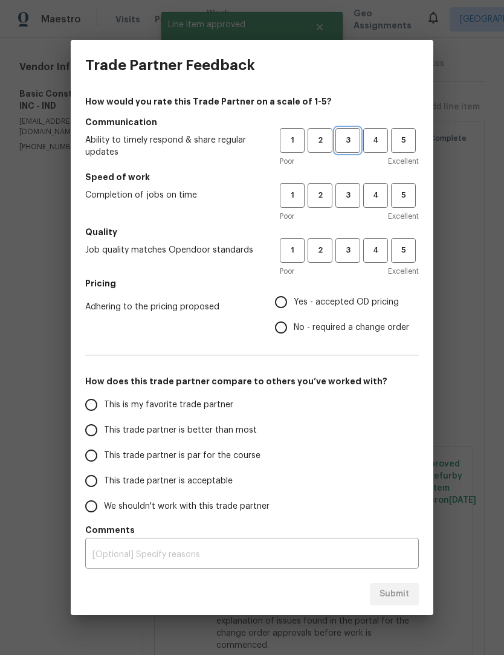
click at [353, 137] on span "3" at bounding box center [348, 141] width 22 height 14
click at [353, 194] on span "3" at bounding box center [348, 196] width 22 height 14
click at [351, 252] on span "3" at bounding box center [348, 251] width 22 height 14
click at [290, 305] on input "Yes - accepted OD pricing" at bounding box center [280, 302] width 25 height 25
radio input "true"
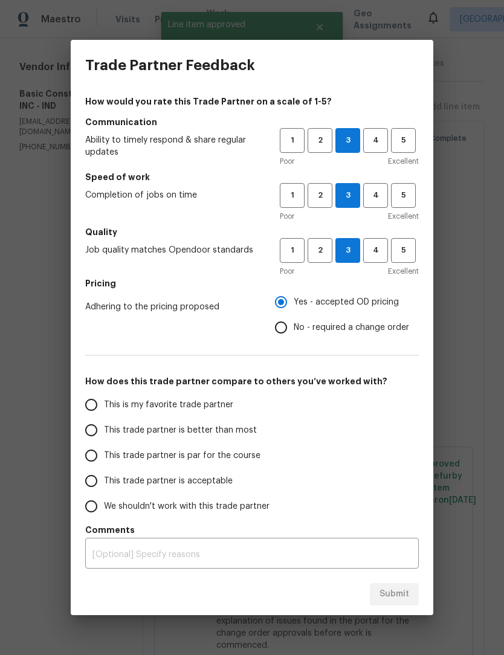
click at [103, 427] on input "This trade partner is better than most" at bounding box center [91, 430] width 25 height 25
click at [404, 599] on span "Submit" at bounding box center [395, 594] width 30 height 15
radio input "true"
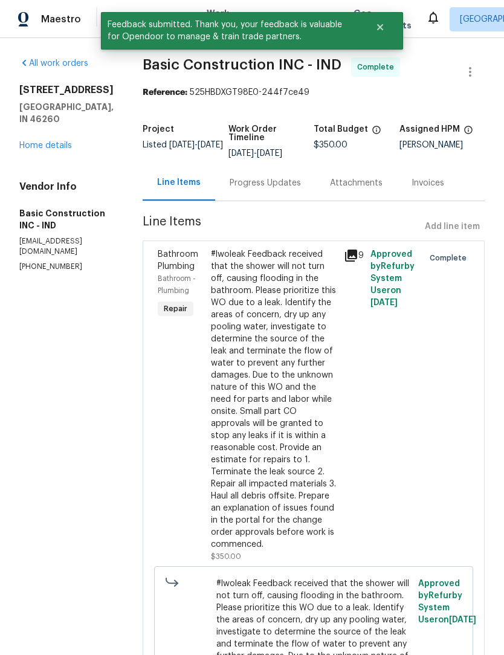
scroll to position [0, 0]
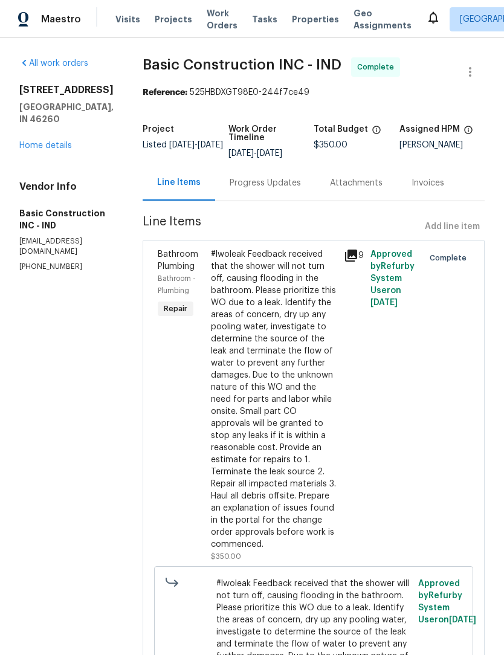
click at [213, 27] on span "Work Orders" at bounding box center [222, 19] width 31 height 24
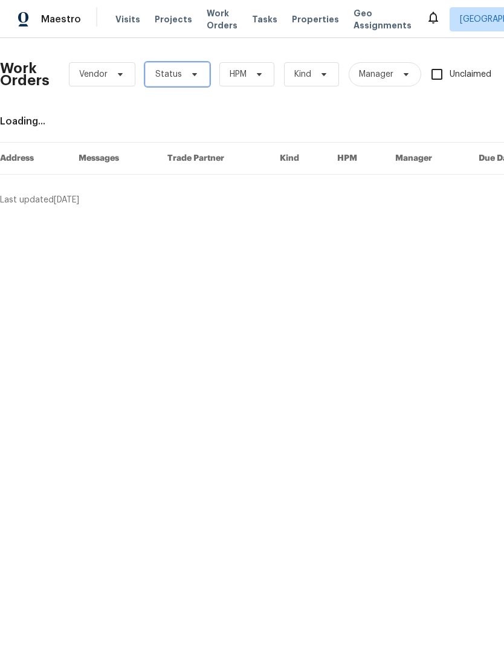
click at [179, 76] on span "Status" at bounding box center [168, 74] width 27 height 12
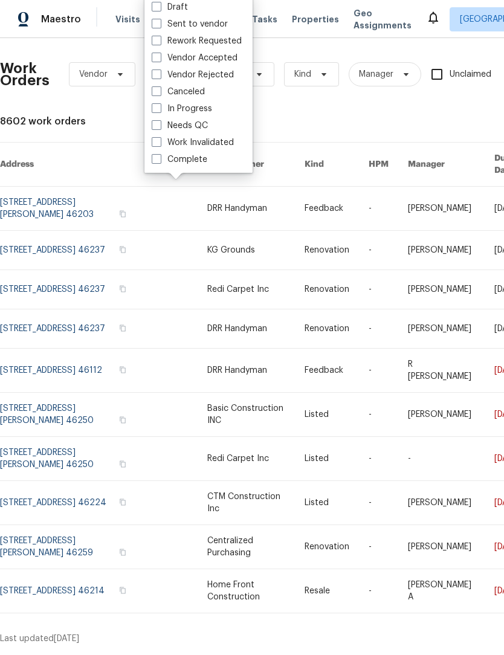
click at [196, 125] on label "Needs QC" at bounding box center [180, 126] width 56 height 12
click at [160, 125] on input "Needs QC" at bounding box center [156, 124] width 8 height 8
checkbox input "true"
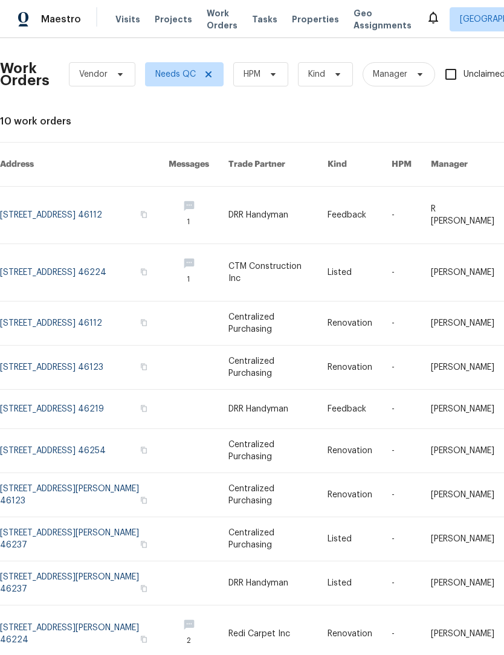
click at [426, 16] on icon at bounding box center [433, 17] width 15 height 15
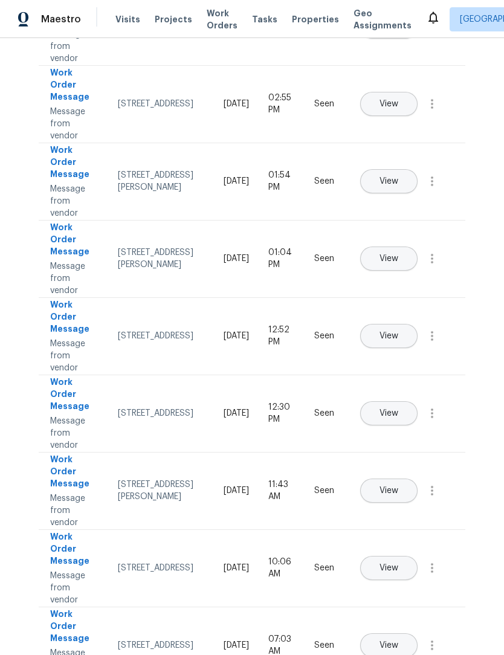
scroll to position [244, 0]
click at [415, 565] on button "View" at bounding box center [388, 569] width 57 height 24
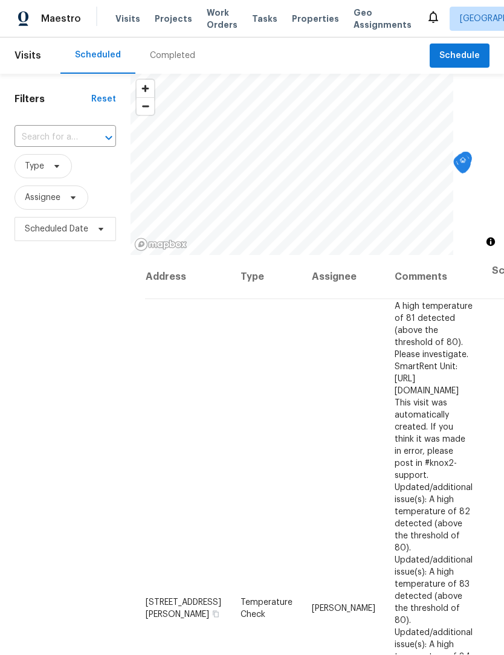
scroll to position [1, 0]
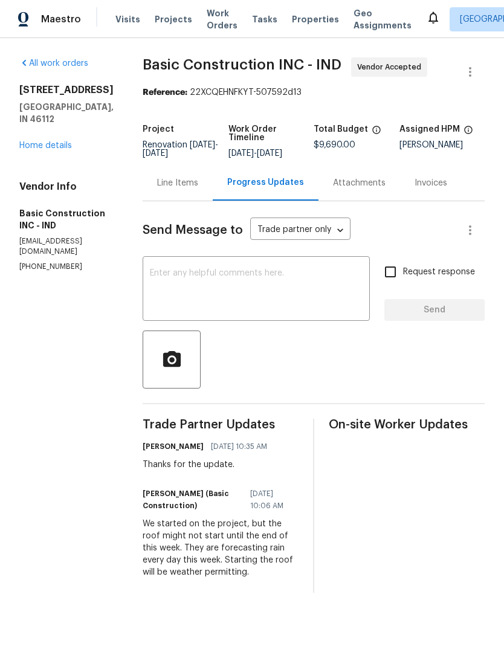
click at [27, 149] on link "Home details" at bounding box center [45, 145] width 53 height 8
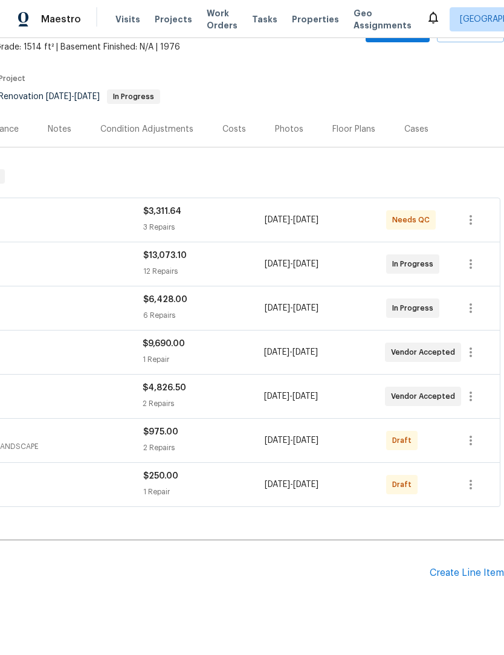
scroll to position [72, 179]
click at [415, 404] on div "Vendor Accepted" at bounding box center [423, 396] width 76 height 19
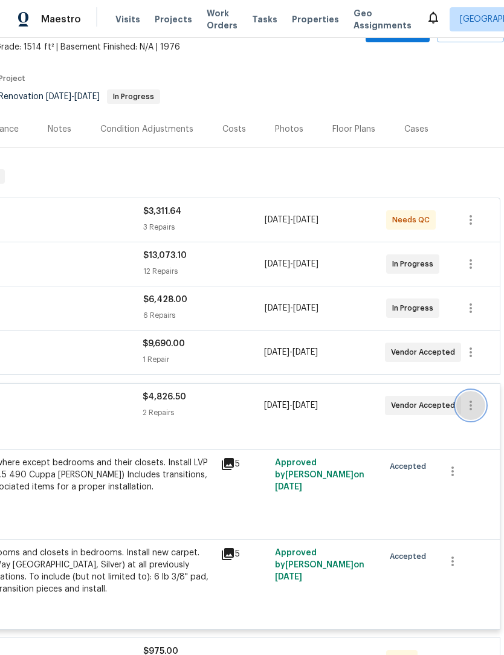
click at [470, 408] on icon "button" at bounding box center [471, 405] width 15 height 15
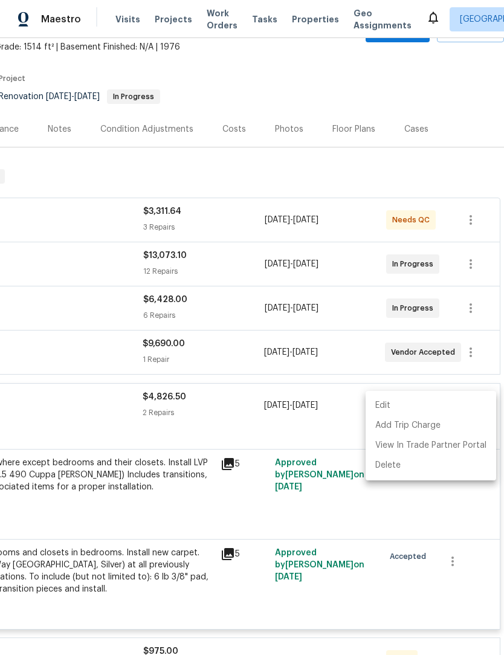
click at [388, 400] on li "Edit" at bounding box center [431, 406] width 131 height 20
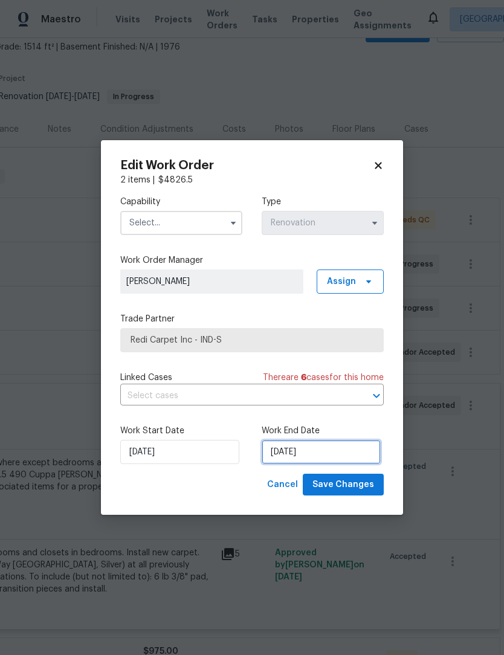
click at [325, 450] on input "[DATE]" at bounding box center [321, 452] width 119 height 24
select select "9"
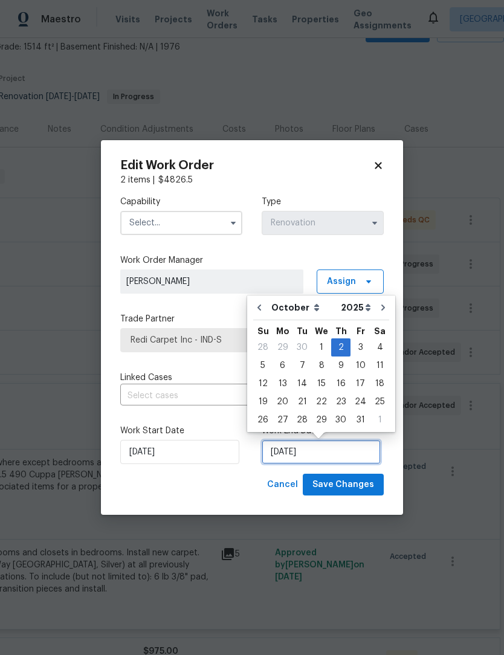
scroll to position [22, 0]
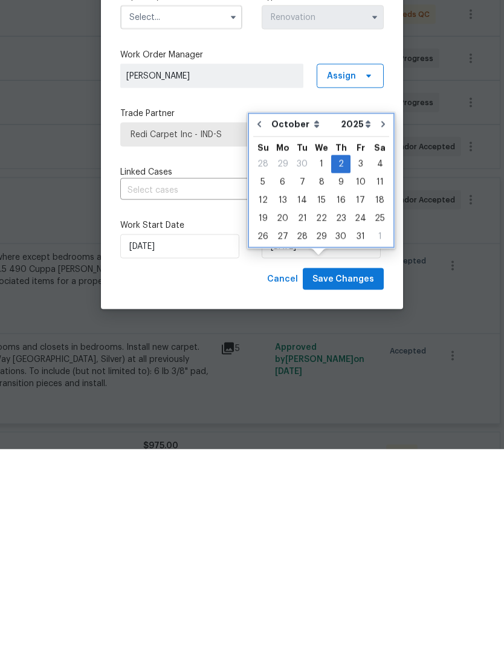
click at [264, 318] on button "Go to previous month" at bounding box center [259, 330] width 18 height 24
type input "9/17/2025"
select select "8"
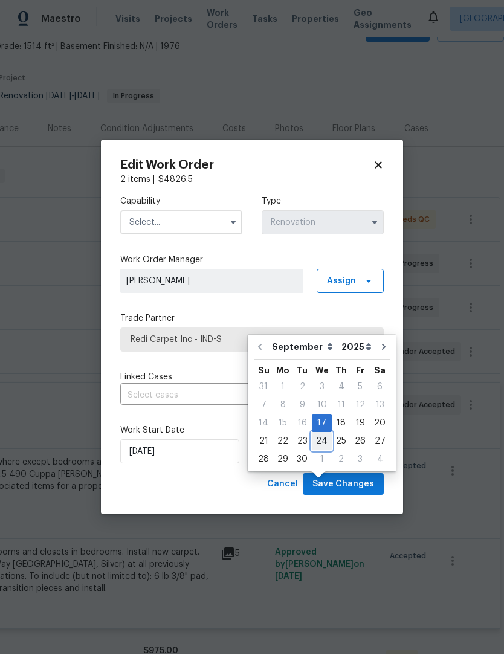
click at [321, 433] on div "24" at bounding box center [322, 441] width 20 height 17
type input "9/24/2025"
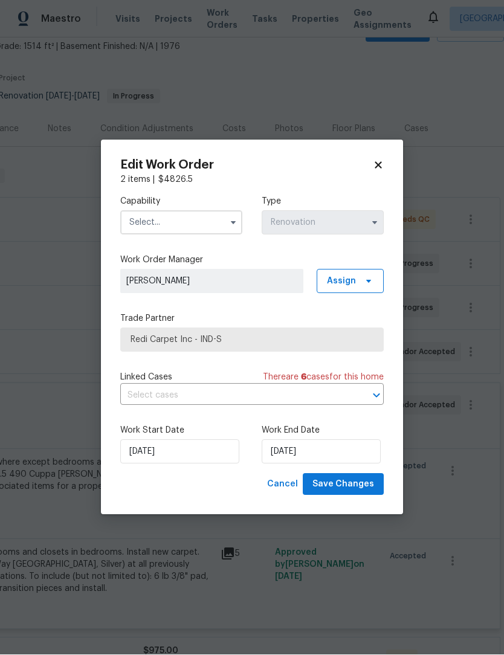
click at [145, 214] on input "text" at bounding box center [181, 223] width 122 height 24
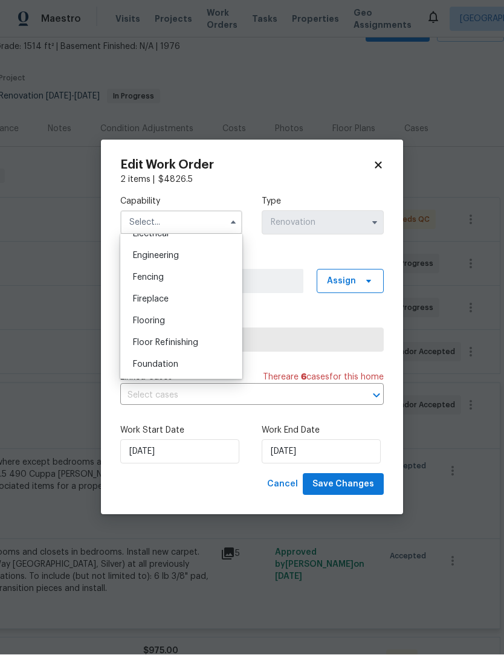
scroll to position [403, 0]
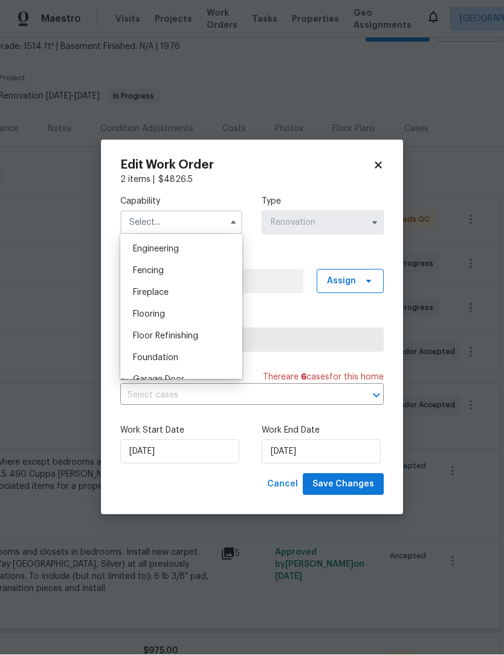
click at [134, 309] on div "Flooring" at bounding box center [181, 315] width 116 height 22
type input "Flooring"
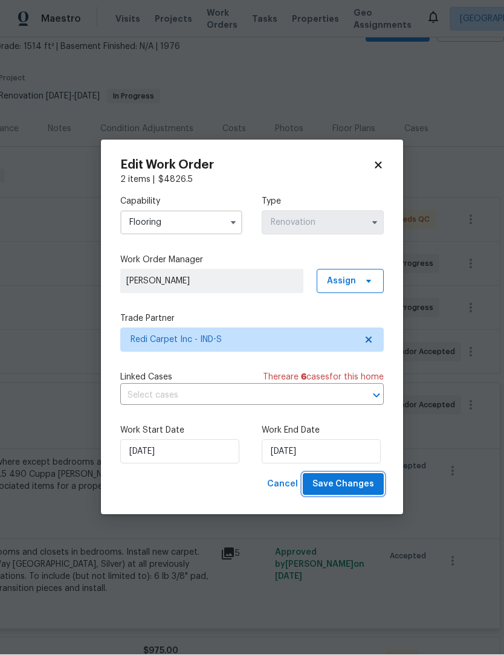
click at [363, 481] on span "Save Changes" at bounding box center [344, 485] width 62 height 15
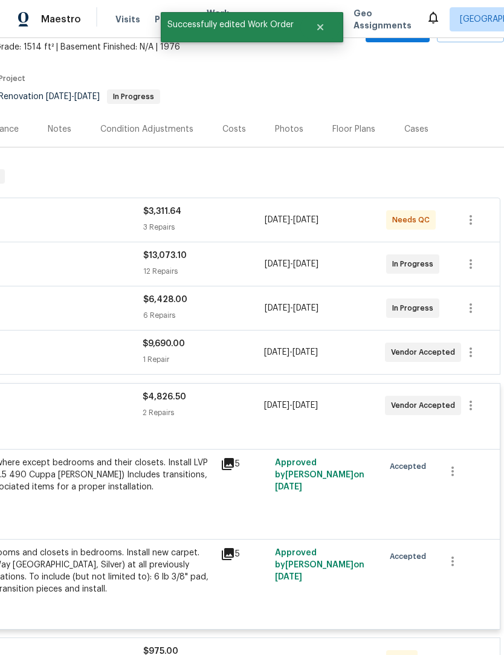
click at [222, 391] on div "$4,826.50 2 Repairs" at bounding box center [203, 405] width 121 height 29
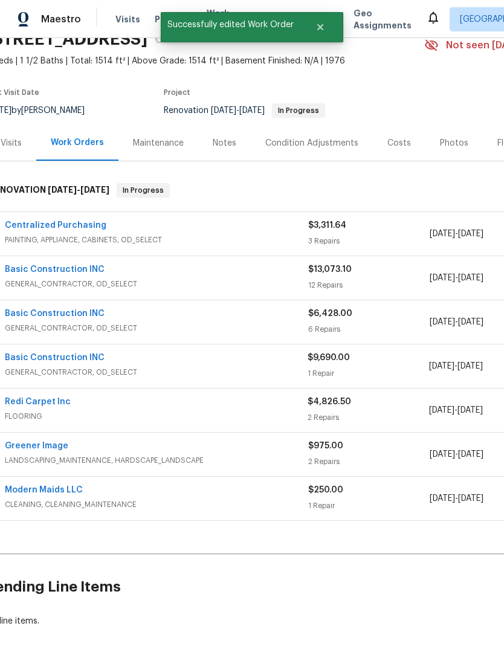
scroll to position [57, 6]
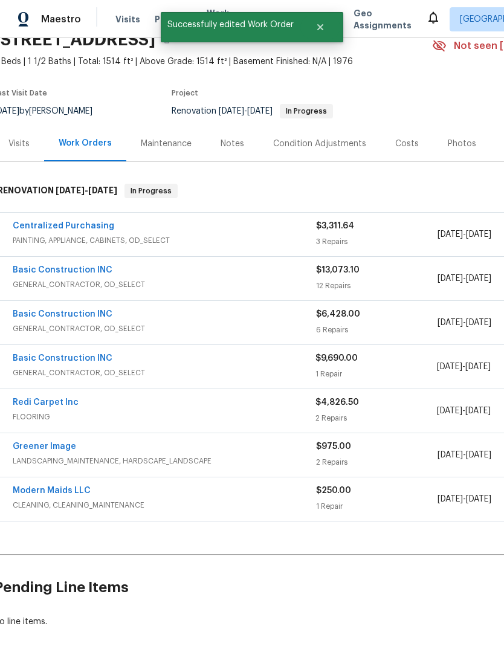
click at [66, 398] on link "Redi Carpet Inc" at bounding box center [46, 402] width 66 height 8
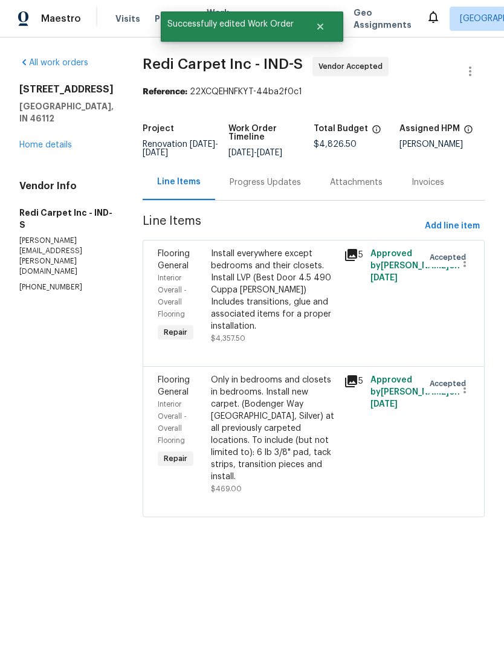
click at [267, 199] on div "Progress Updates" at bounding box center [265, 183] width 100 height 36
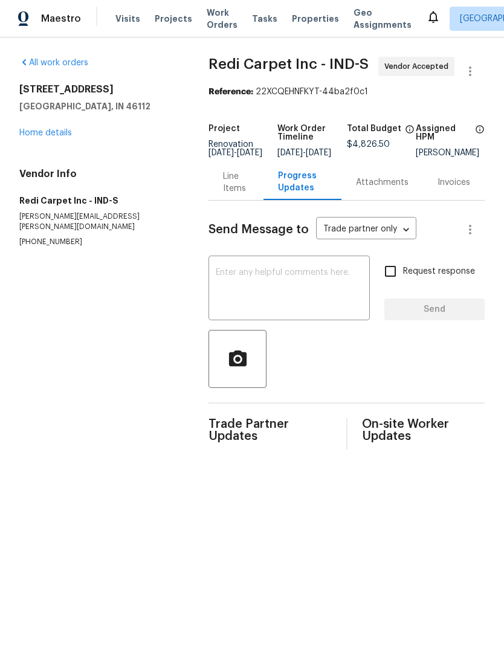
click at [264, 287] on textarea at bounding box center [289, 290] width 147 height 42
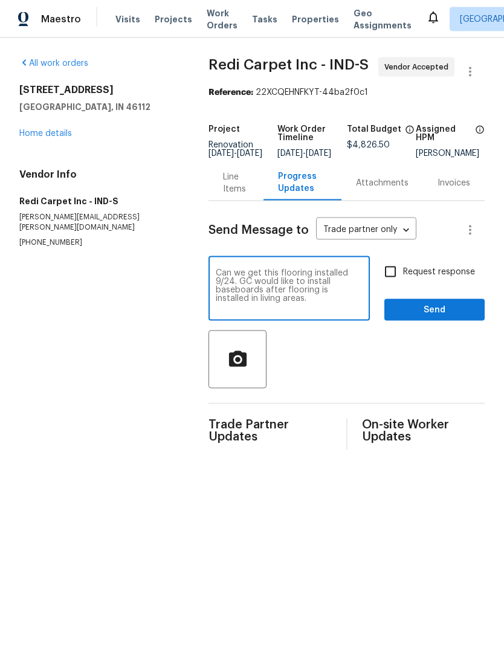
type textarea "Can we get this flooring installed 9/24. GC would like to install baseboards af…"
click at [440, 312] on span "Send" at bounding box center [434, 310] width 81 height 15
